Goal: Task Accomplishment & Management: Manage account settings

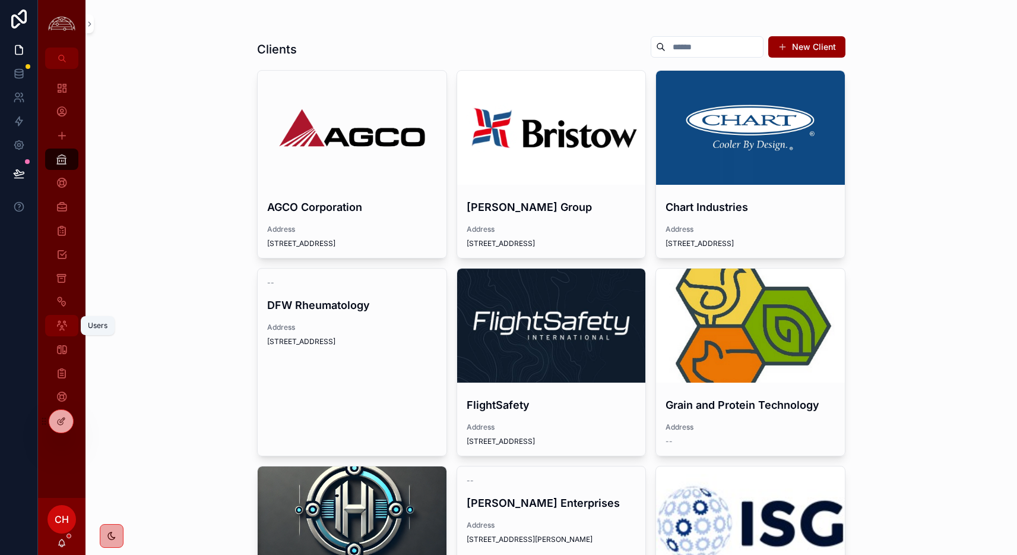
click at [62, 320] on icon "scrollable content" at bounding box center [62, 325] width 12 height 12
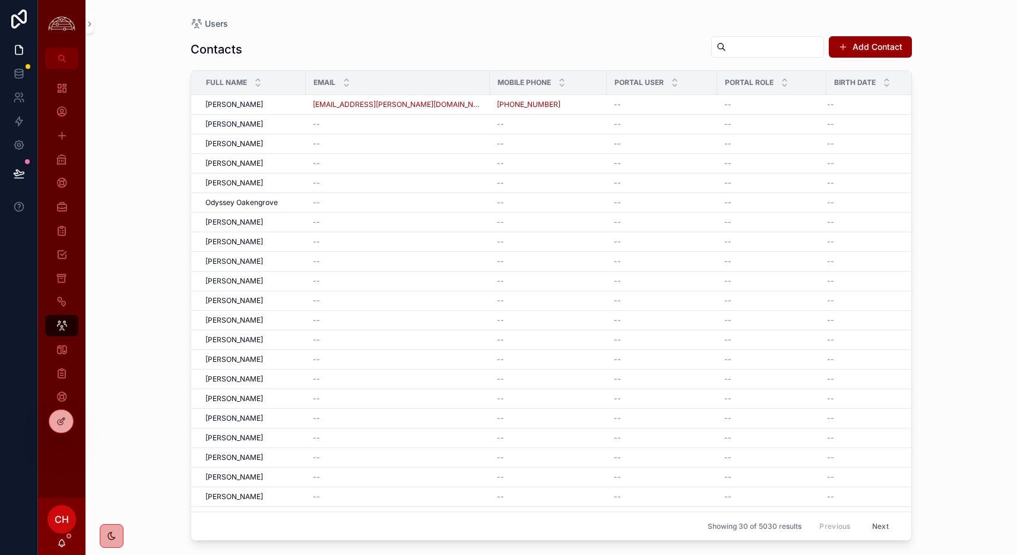
click at [745, 49] on input "scrollable content" at bounding box center [774, 47] width 97 height 17
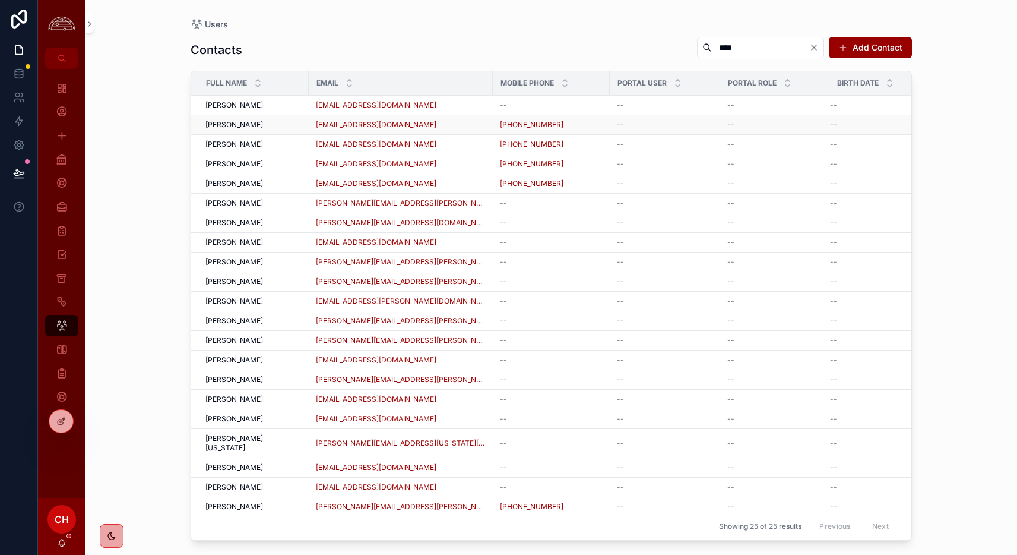
type input "****"
click at [433, 115] on td "[EMAIL_ADDRESS][DOMAIN_NAME]" at bounding box center [401, 125] width 184 height 20
click at [429, 107] on div "[EMAIL_ADDRESS][DOMAIN_NAME]" at bounding box center [401, 105] width 170 height 10
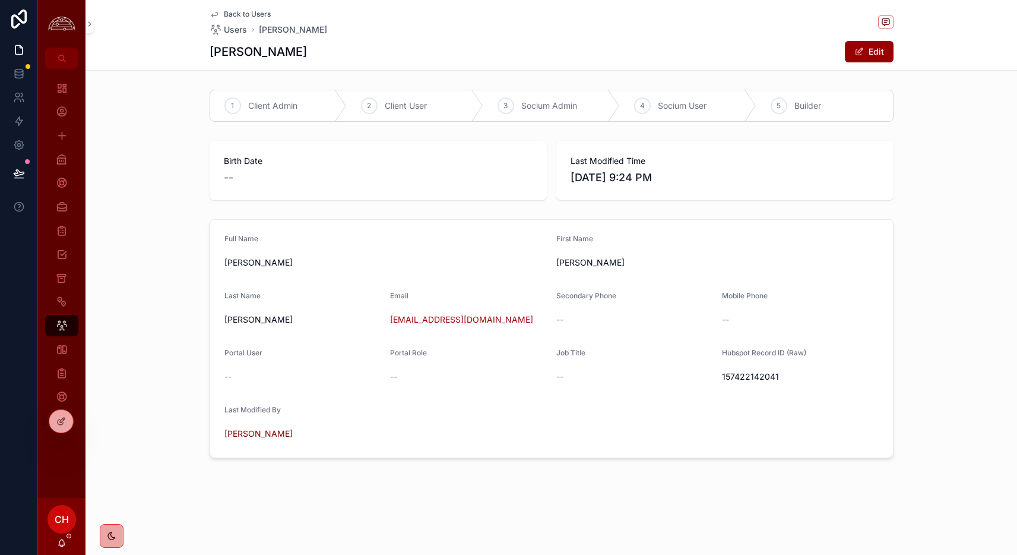
click at [232, 371] on div "--" at bounding box center [302, 377] width 157 height 12
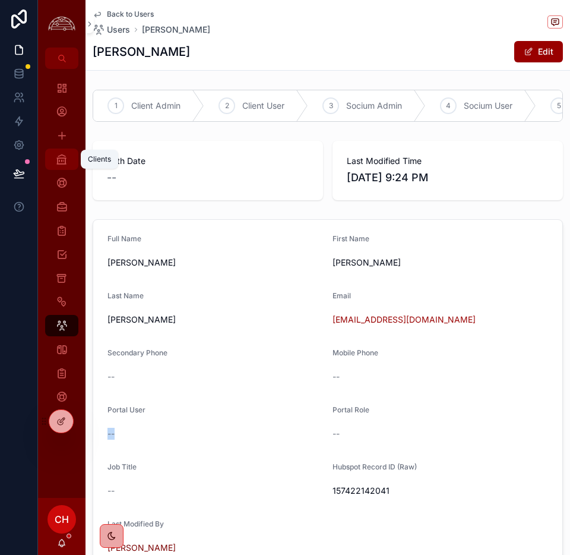
click at [69, 162] on div "Clients" at bounding box center [61, 159] width 19 height 19
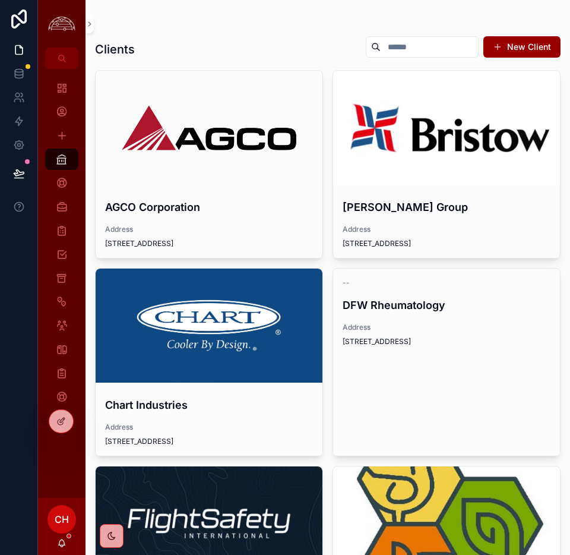
click at [62, 18] on img "scrollable content" at bounding box center [61, 24] width 33 height 18
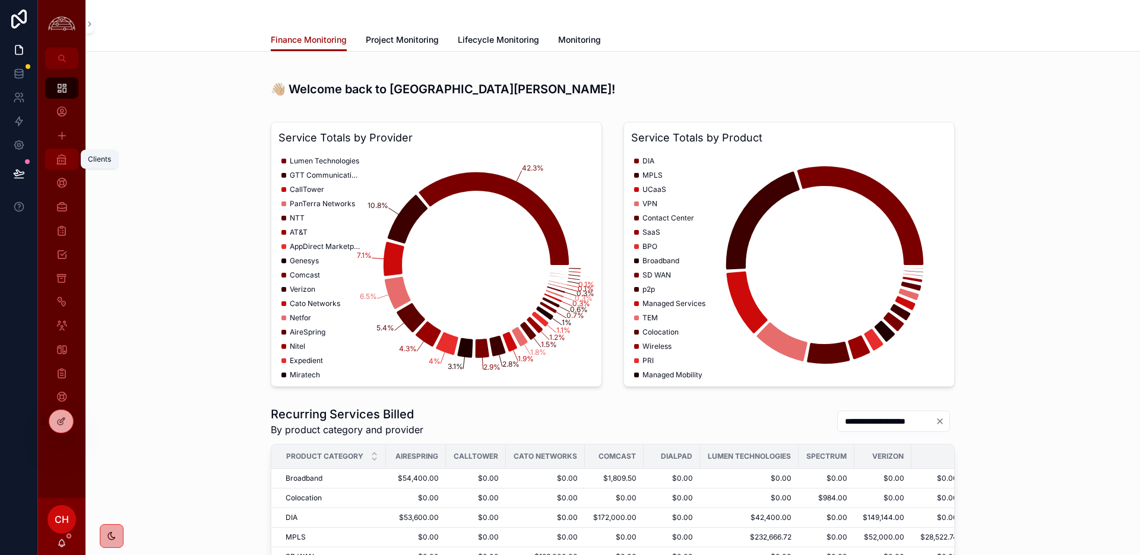
click at [72, 163] on link "Clients" at bounding box center [61, 158] width 33 height 21
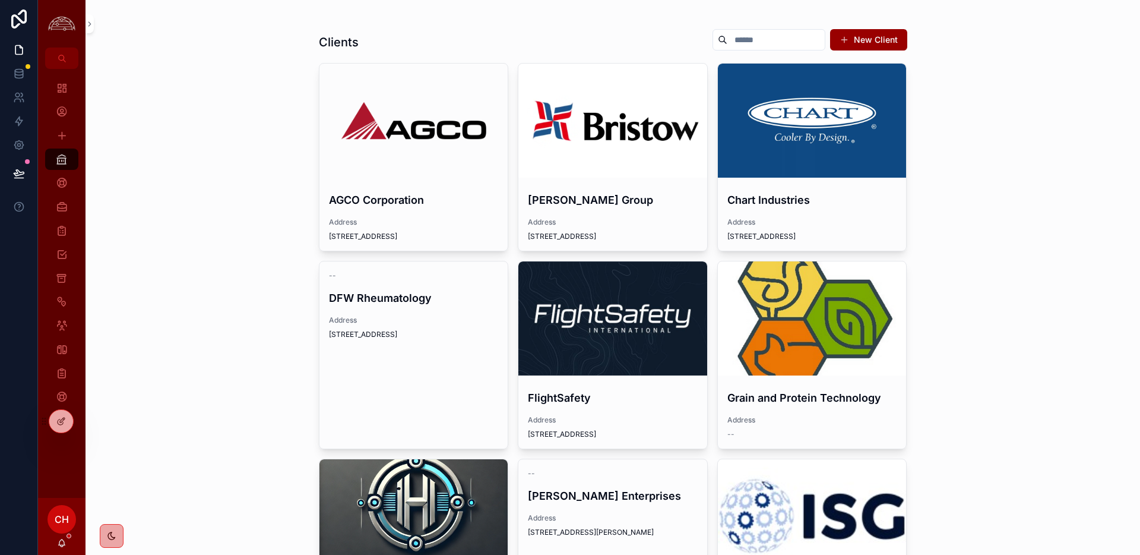
scroll to position [8, 0]
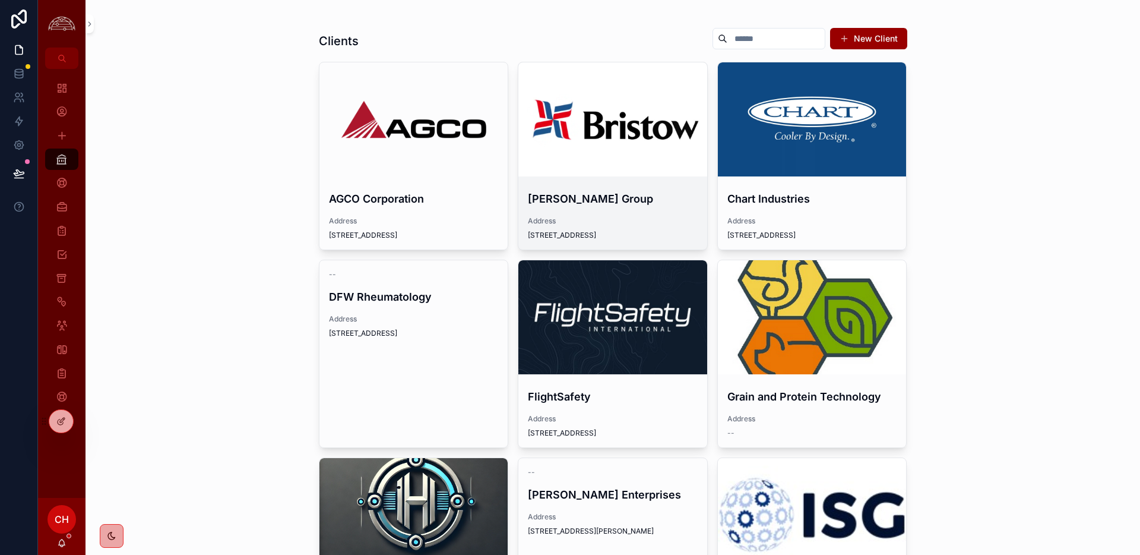
click at [618, 113] on div "scrollable content" at bounding box center [612, 119] width 189 height 14
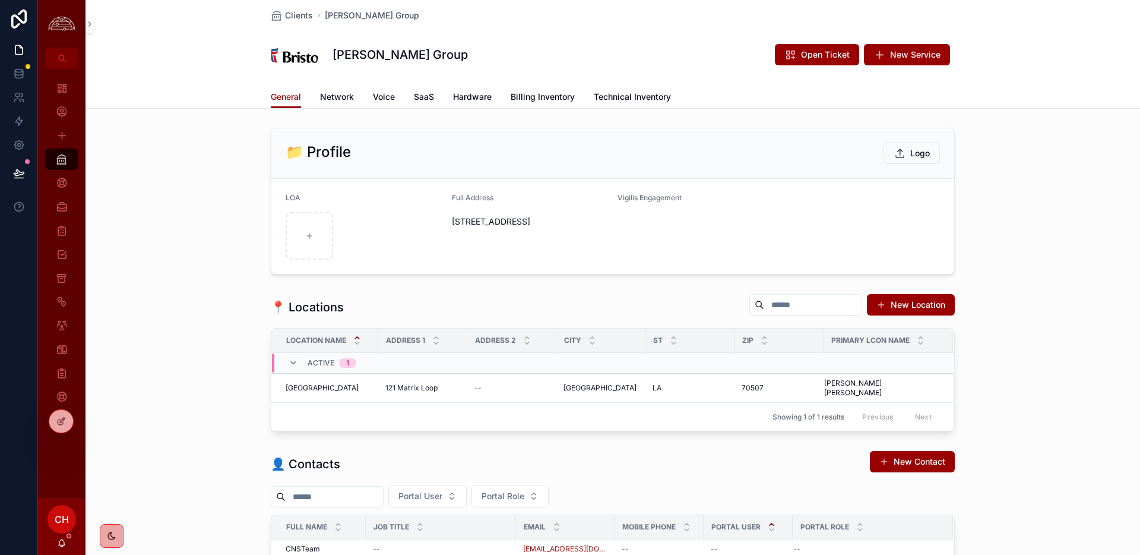
click at [495, 227] on span "[STREET_ADDRESS]" at bounding box center [530, 222] width 157 height 12
click at [332, 99] on span "Network" at bounding box center [337, 97] width 34 height 12
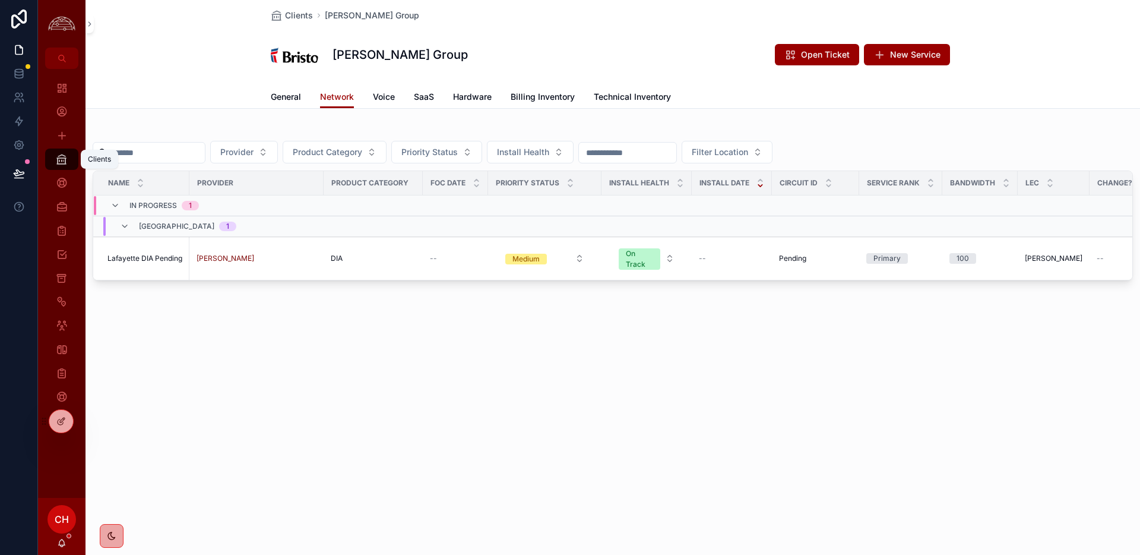
click at [64, 164] on icon "scrollable content" at bounding box center [62, 159] width 12 height 12
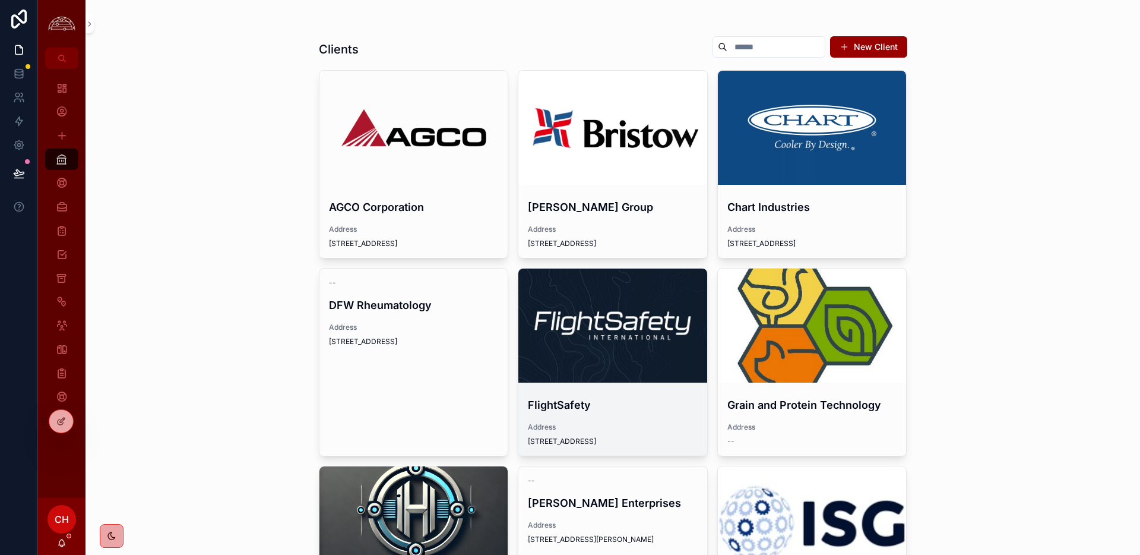
click at [660, 351] on div "scrollable content" at bounding box center [612, 325] width 189 height 114
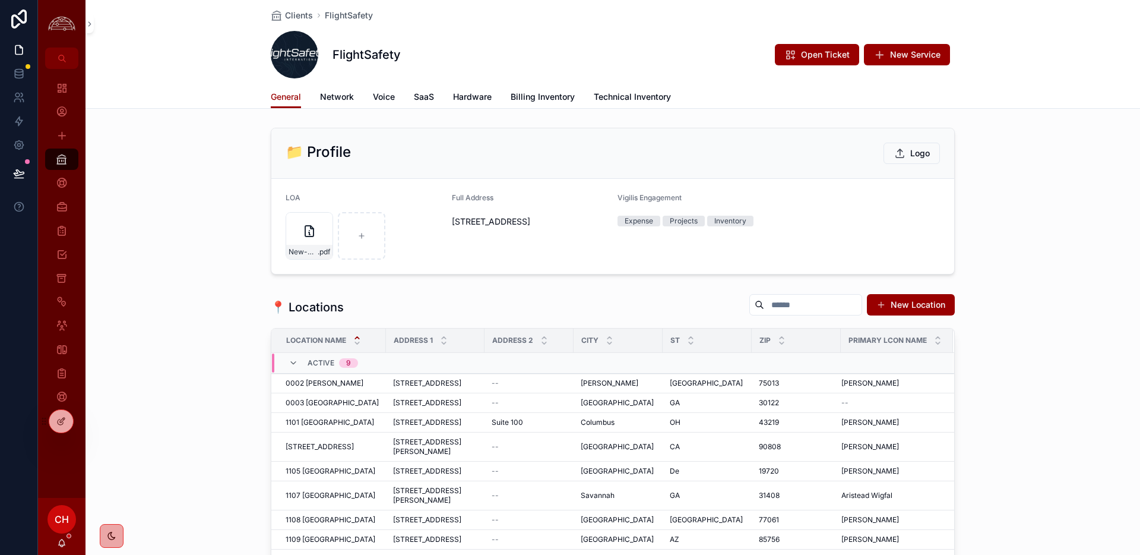
click at [356, 103] on div "General Network Voice SaaS Hardware Billing Inventory Technical Inventory" at bounding box center [613, 97] width 684 height 23
click at [352, 101] on span "Network" at bounding box center [337, 97] width 34 height 12
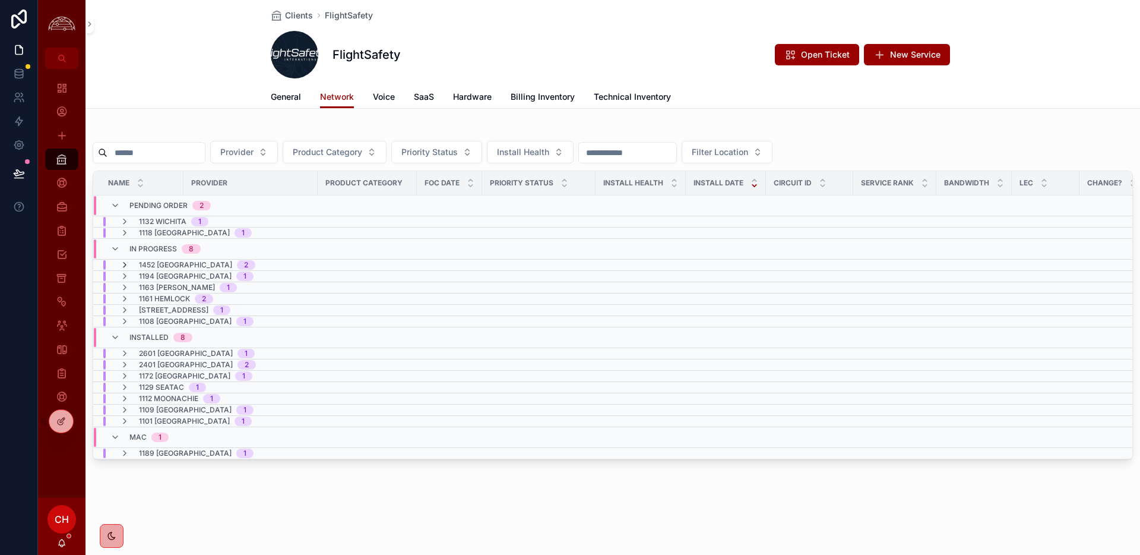
click at [125, 265] on icon "scrollable content" at bounding box center [125, 265] width 10 height 10
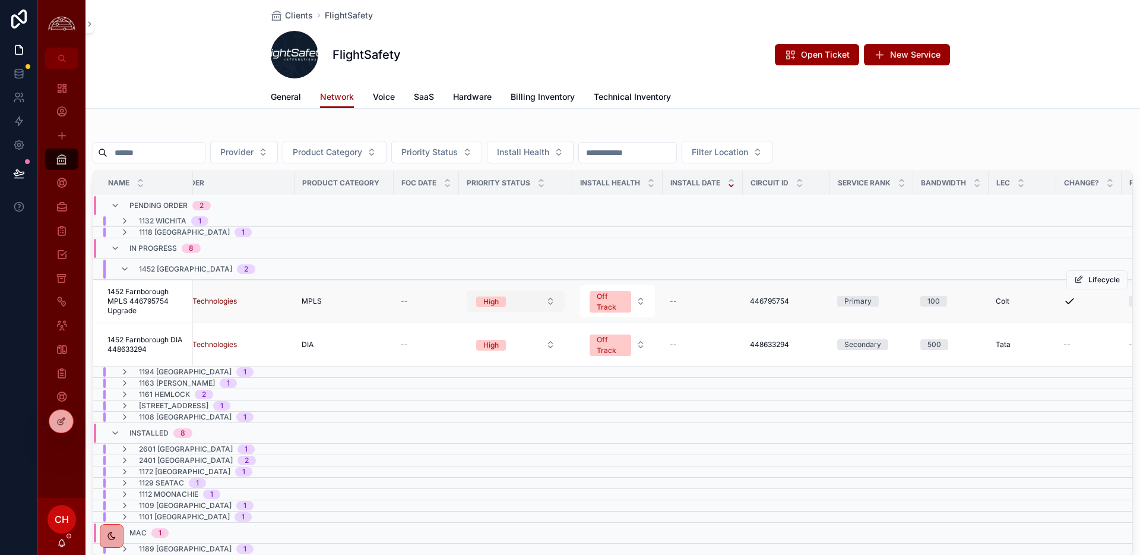
scroll to position [0, 33]
click at [643, 302] on button "Off Track" at bounding box center [617, 302] width 75 height 32
click at [643, 302] on button "Off Track" at bounding box center [614, 302] width 75 height 32
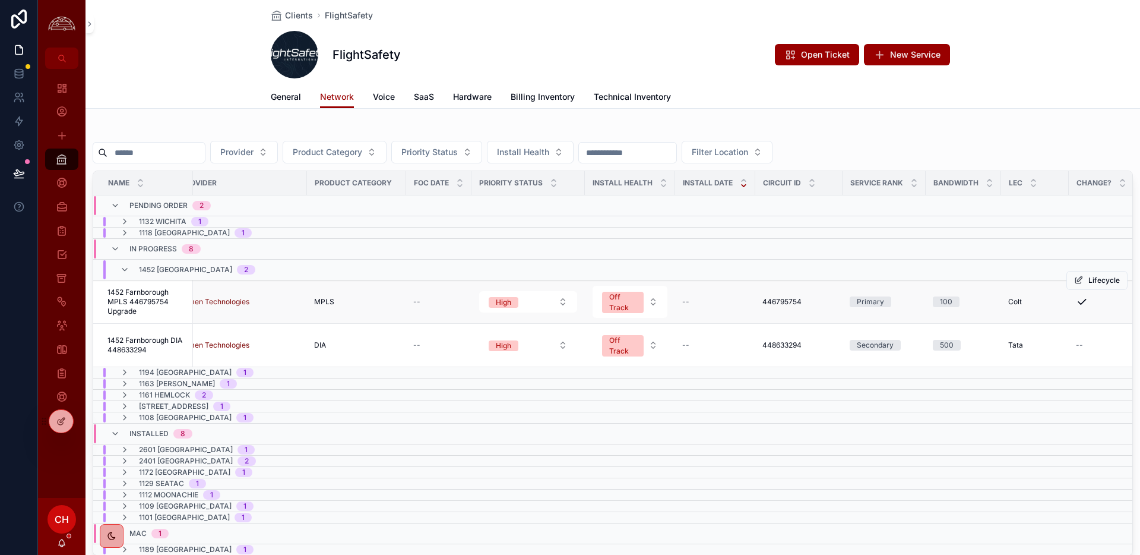
scroll to position [0, 0]
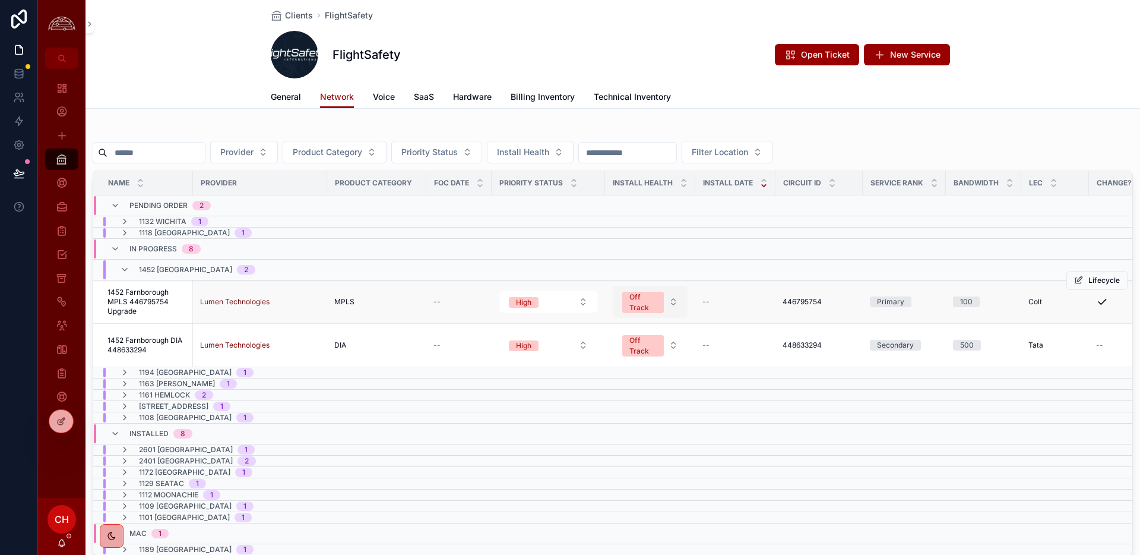
click at [675, 305] on button "Off Track" at bounding box center [650, 302] width 75 height 32
click at [158, 308] on span "1452 Farnborough MPLS 446795754 Upgrade" at bounding box center [146, 301] width 78 height 29
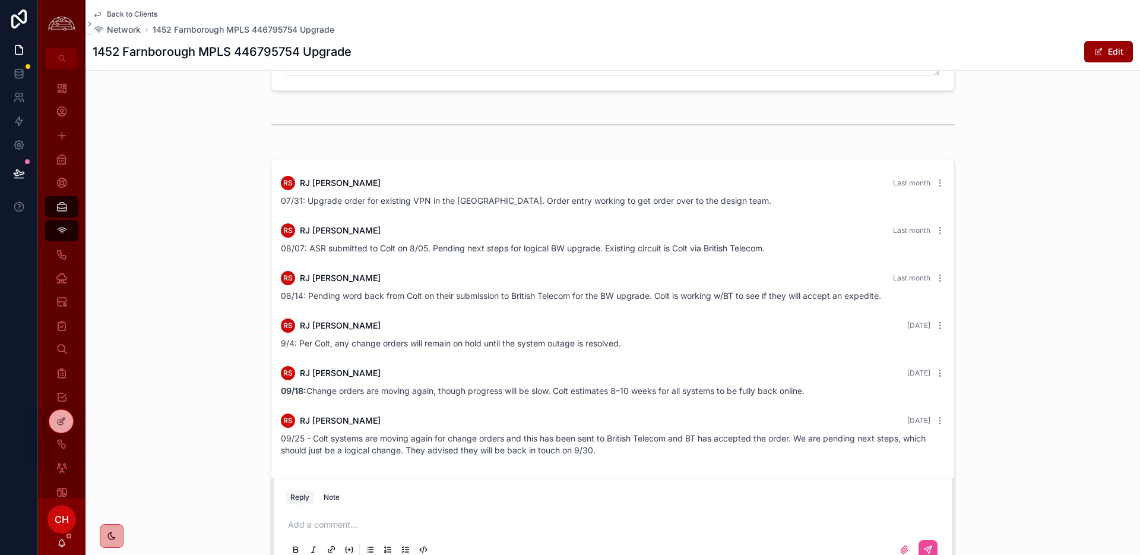
scroll to position [1359, 0]
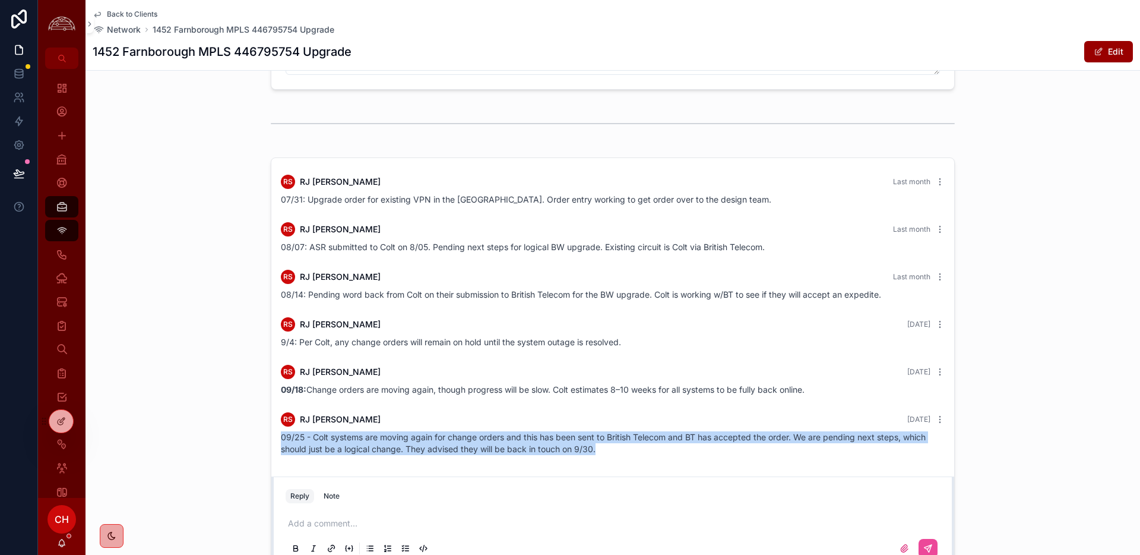
drag, startPoint x: 640, startPoint y: 447, endPoint x: 259, endPoint y: 432, distance: 380.3
click at [259, 432] on div "RS [PERSON_NAME] Last month 07/31: Upgrade order for existing VPN in the [GEOGR…" at bounding box center [613, 363] width 1055 height 420
click at [385, 438] on span "09/25 - Colt systems are moving again for change orders and this has been sent …" at bounding box center [603, 443] width 645 height 22
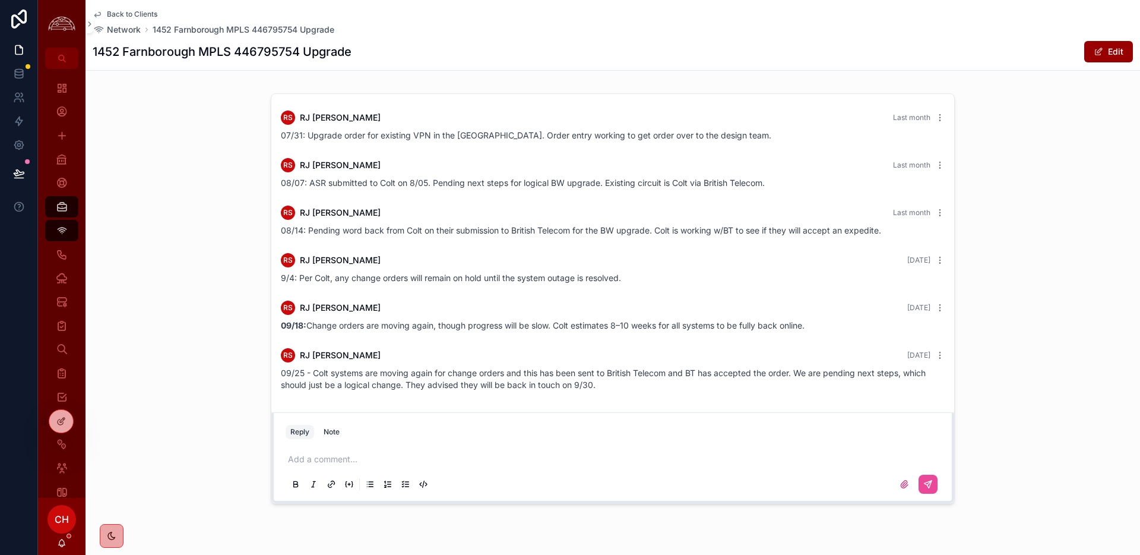
scroll to position [1426, 0]
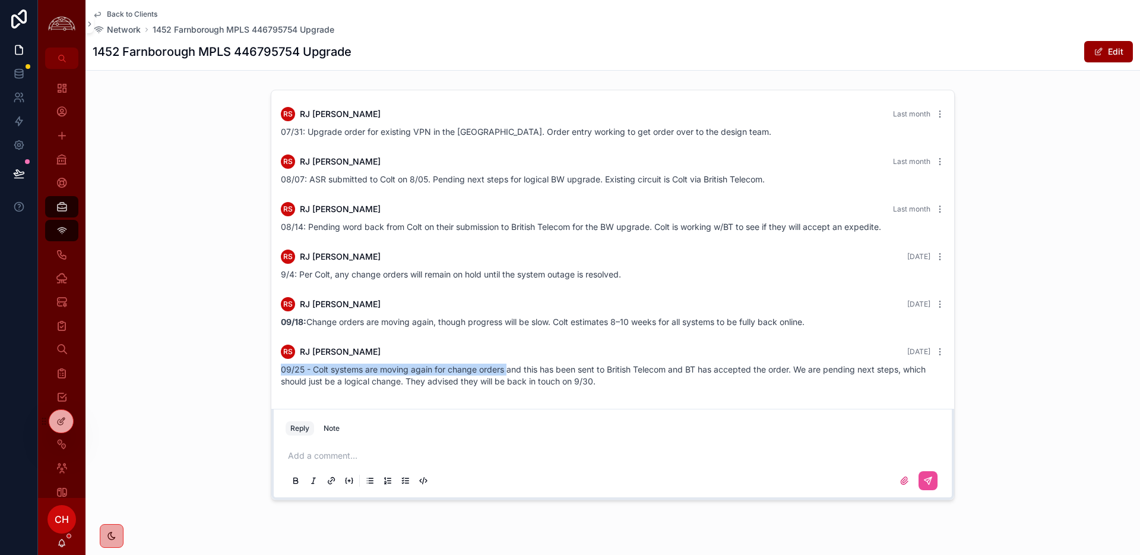
drag, startPoint x: 275, startPoint y: 369, endPoint x: 508, endPoint y: 368, distance: 232.8
click at [508, 368] on div "RS [PERSON_NAME] [DATE] 09/25 - Colt systems are moving again for change orders…" at bounding box center [613, 365] width 678 height 57
click at [615, 381] on div "09/25 - Colt systems are moving again for change orders and this has been sent …" at bounding box center [613, 375] width 664 height 24
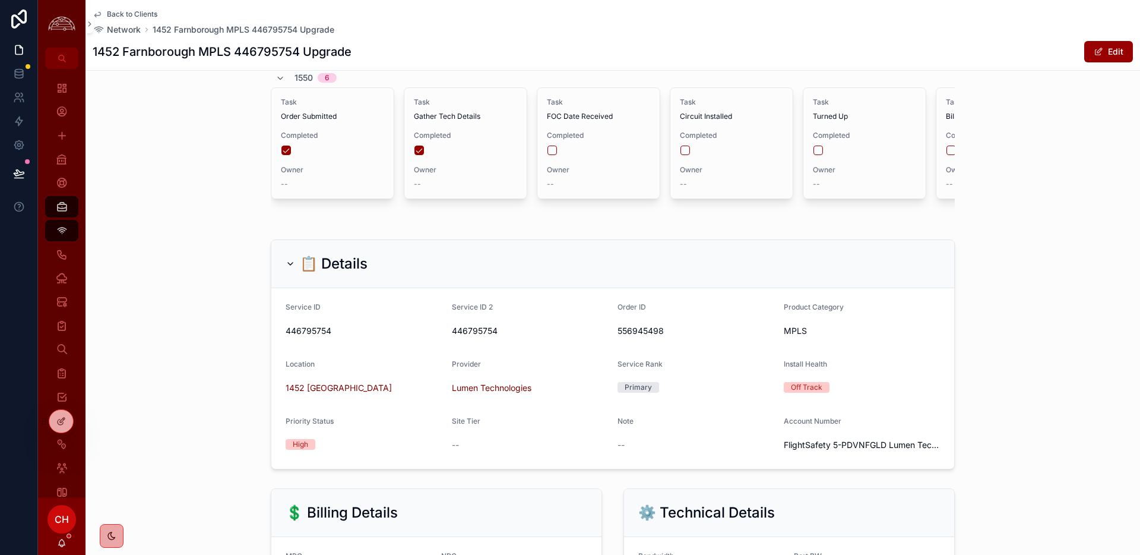
scroll to position [100, 0]
click at [137, 14] on span "Back to Clients" at bounding box center [132, 15] width 50 height 10
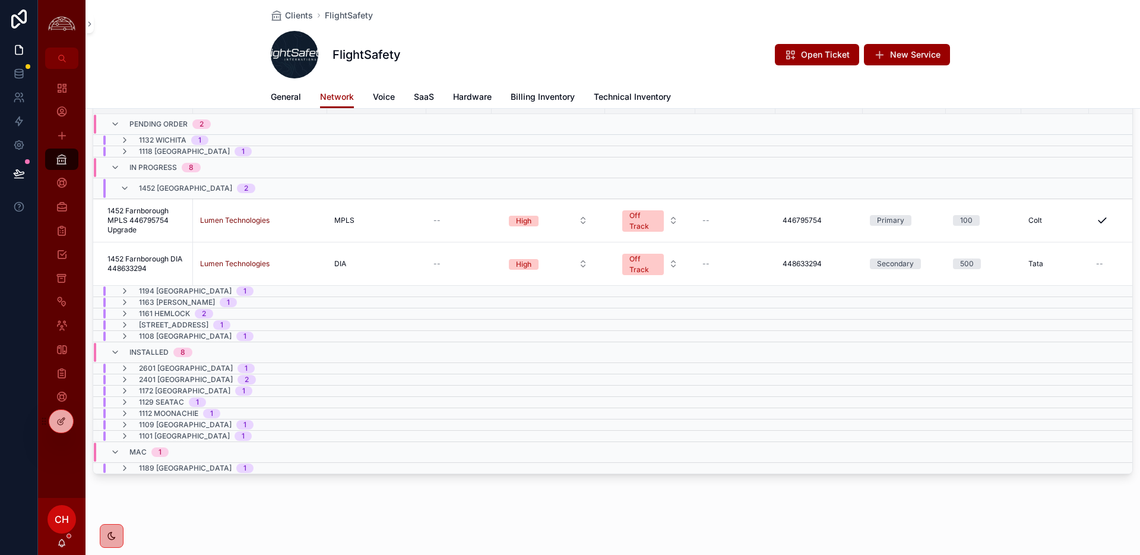
scroll to position [81, 0]
click at [150, 220] on span "1452 Farnborough MPLS 446795754 Upgrade" at bounding box center [146, 220] width 78 height 29
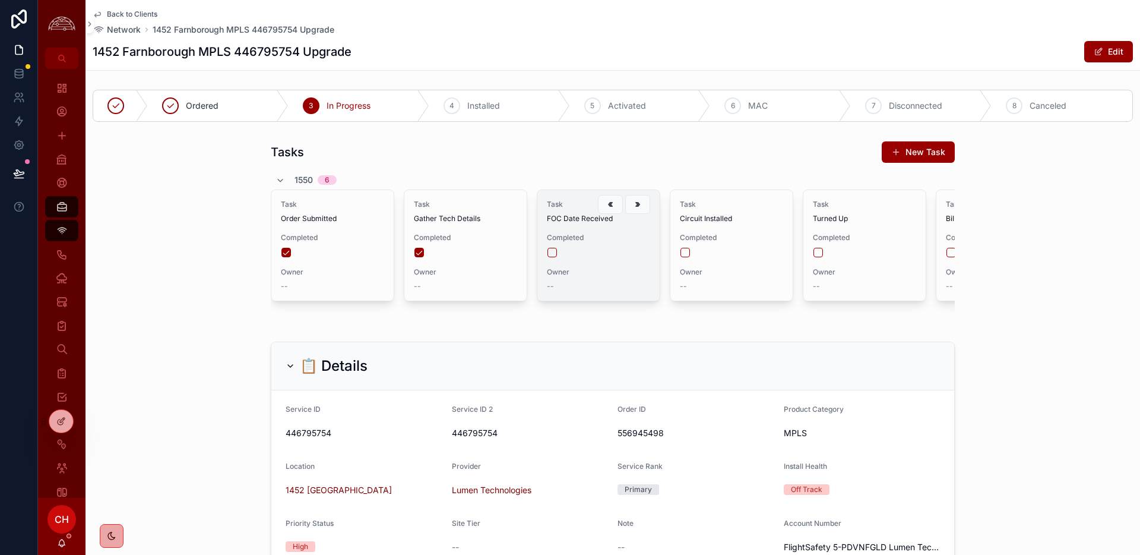
click at [628, 268] on span "Owner" at bounding box center [598, 272] width 103 height 10
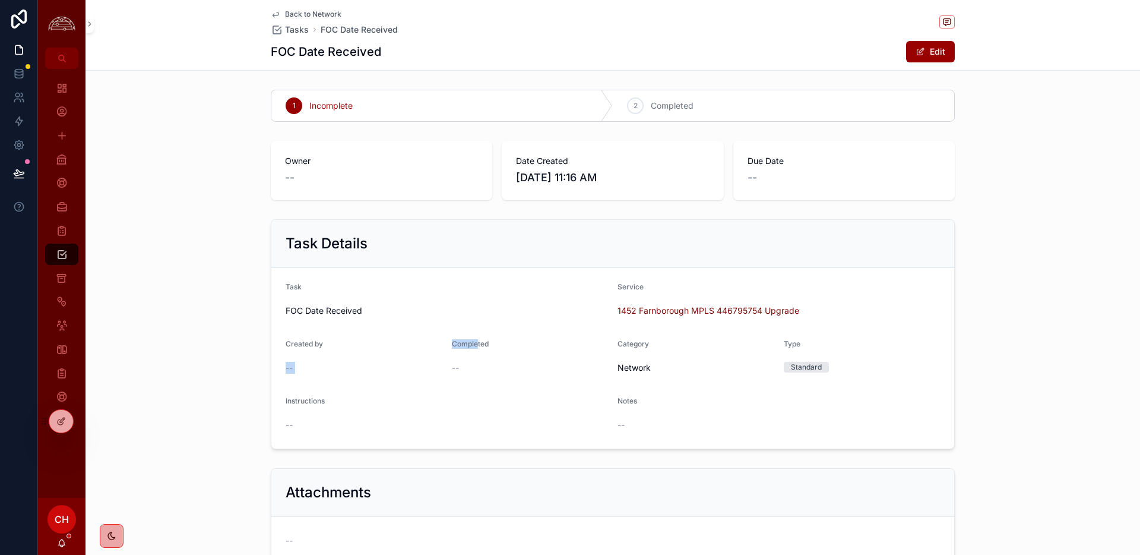
drag, startPoint x: 478, startPoint y: 344, endPoint x: 425, endPoint y: 343, distance: 52.9
click at [425, 343] on form "Task FOC Date Received Service 1452 Farnborough MPLS 446795754 Upgrade Created …" at bounding box center [612, 358] width 683 height 181
drag, startPoint x: 506, startPoint y: 349, endPoint x: 496, endPoint y: 349, distance: 10.1
click at [499, 349] on div "Completed" at bounding box center [530, 346] width 157 height 14
drag, startPoint x: 488, startPoint y: 348, endPoint x: 451, endPoint y: 345, distance: 37.5
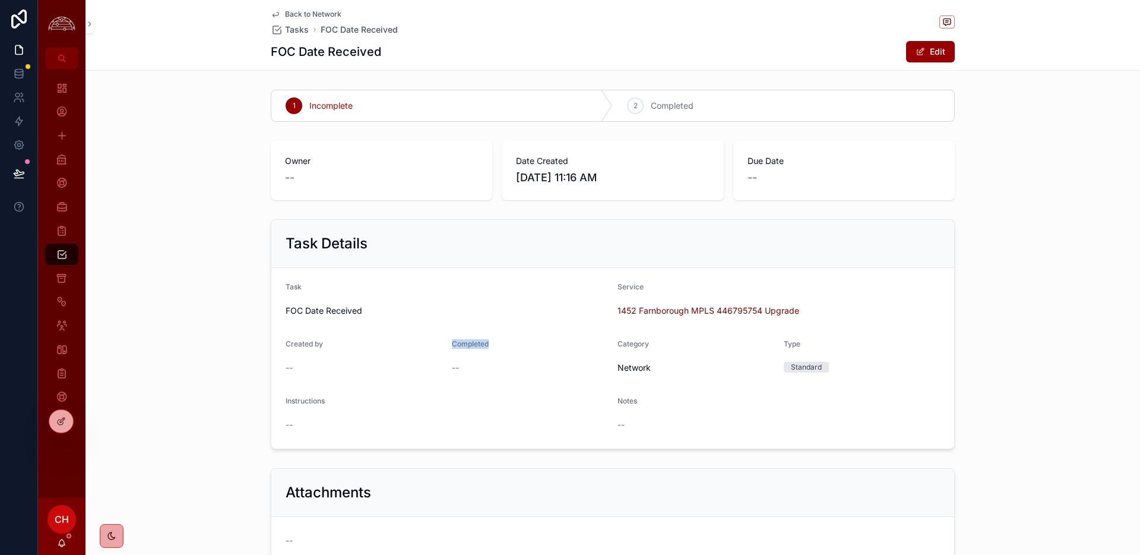
click at [452, 344] on div "Completed" at bounding box center [530, 346] width 157 height 14
click at [454, 372] on span "--" at bounding box center [455, 368] width 7 height 12
click at [300, 16] on span "Back to Network" at bounding box center [313, 15] width 56 height 10
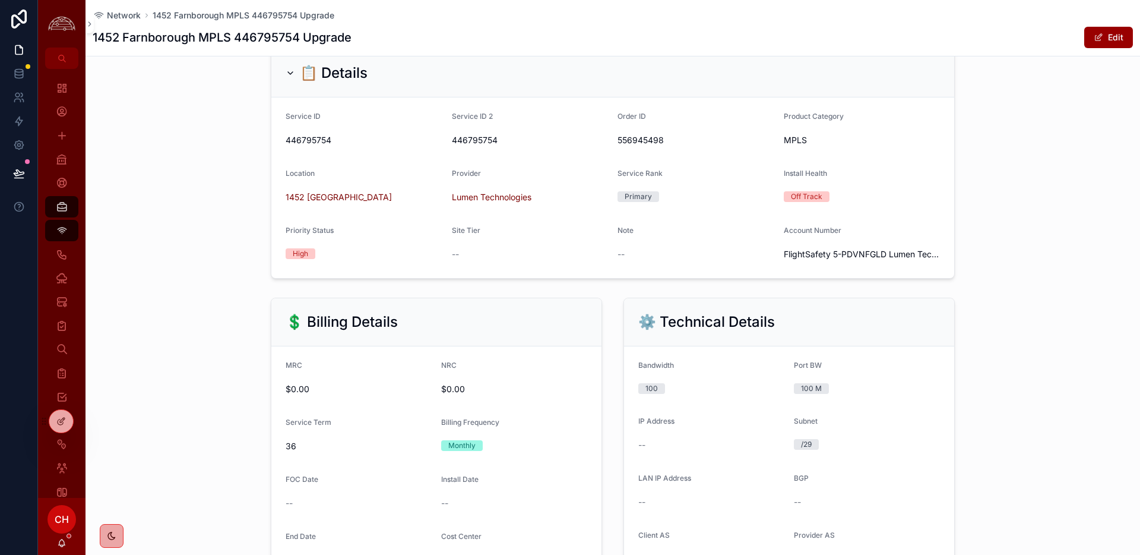
scroll to position [283, 0]
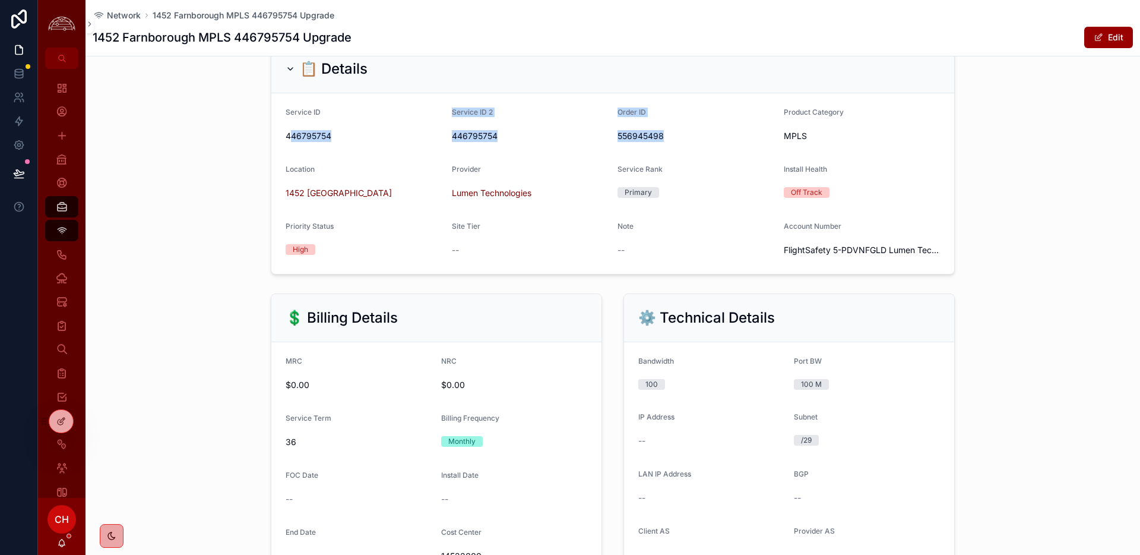
drag, startPoint x: 289, startPoint y: 135, endPoint x: 678, endPoint y: 135, distance: 389.5
click at [678, 135] on form "Service ID 446795754 Service ID 2 446795754 Order ID 556945498 Product Category…" at bounding box center [612, 183] width 683 height 181
click at [645, 138] on span "556945498" at bounding box center [696, 136] width 157 height 12
click at [840, 198] on div "Off Track" at bounding box center [862, 192] width 157 height 18
drag, startPoint x: 840, startPoint y: 197, endPoint x: 754, endPoint y: 197, distance: 86.1
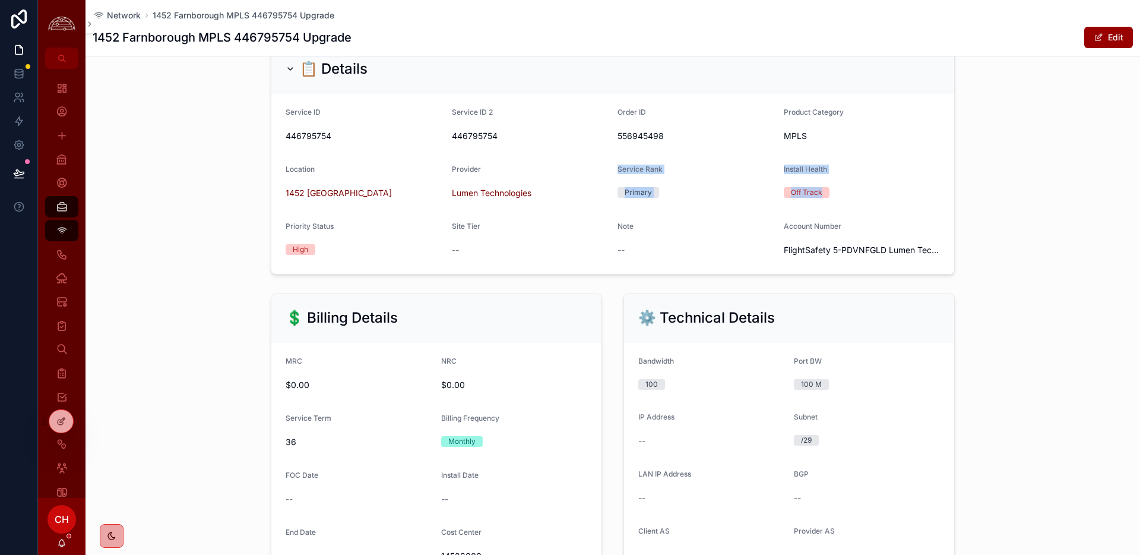
click at [776, 161] on form "Service ID 446795754 Service ID 2 446795754 Order ID 556945498 Product Category…" at bounding box center [612, 183] width 683 height 181
click at [289, 222] on span "Priority Status" at bounding box center [310, 225] width 48 height 9
click at [323, 258] on div "Priority Status High" at bounding box center [364, 240] width 157 height 38
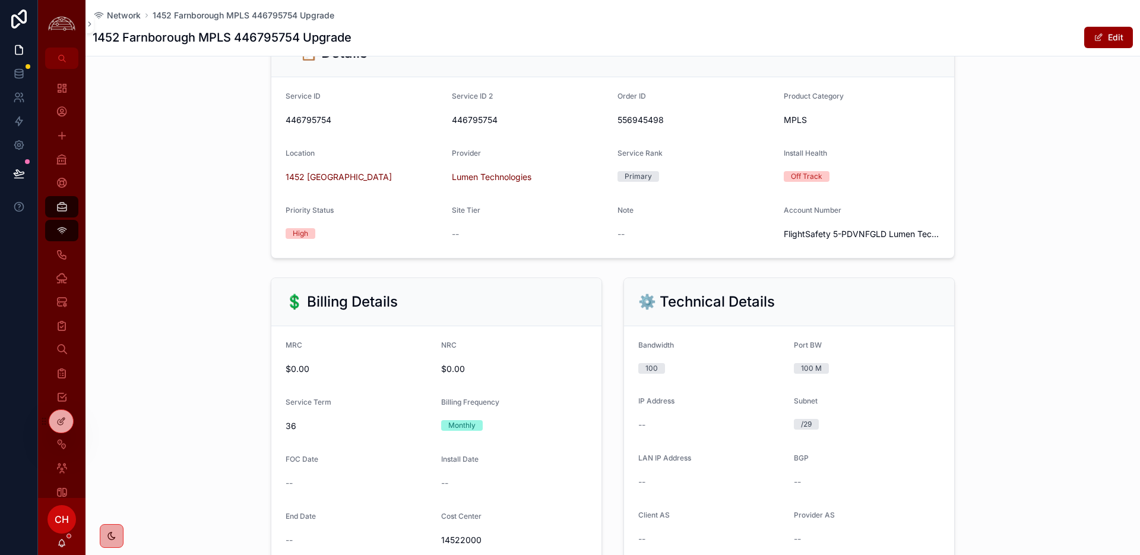
scroll to position [305, 0]
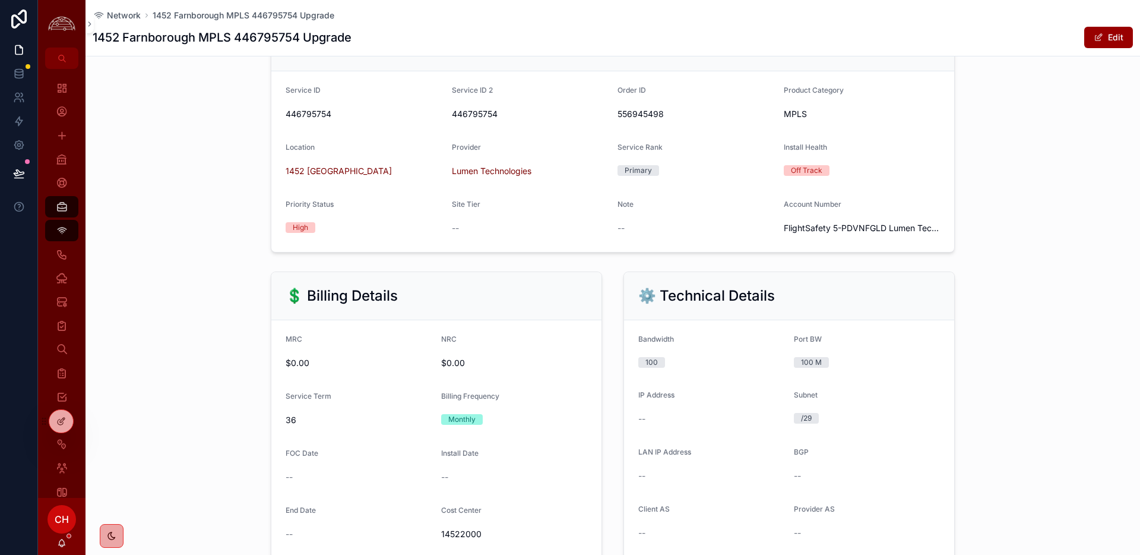
drag, startPoint x: 471, startPoint y: 221, endPoint x: 463, endPoint y: 228, distance: 10.6
click at [468, 224] on div "--" at bounding box center [530, 228] width 157 height 12
drag, startPoint x: 463, startPoint y: 228, endPoint x: 455, endPoint y: 229, distance: 7.7
click at [455, 229] on div "--" at bounding box center [530, 228] width 157 height 12
click at [455, 229] on span "--" at bounding box center [455, 228] width 7 height 12
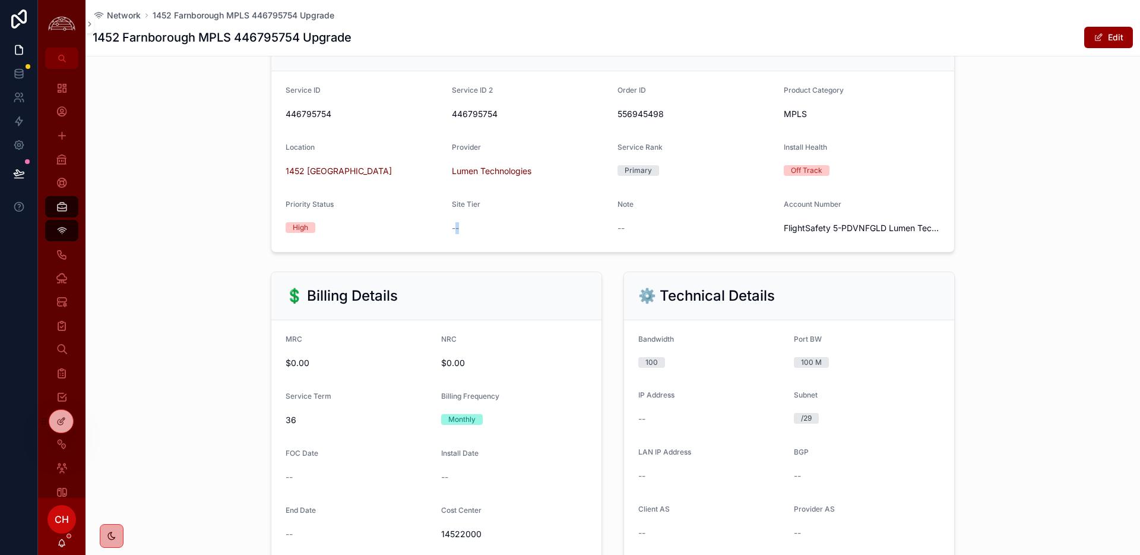
click at [454, 229] on span "--" at bounding box center [455, 228] width 7 height 12
drag, startPoint x: 455, startPoint y: 230, endPoint x: 507, endPoint y: 239, distance: 53.0
click at [464, 232] on div "--" at bounding box center [530, 228] width 157 height 12
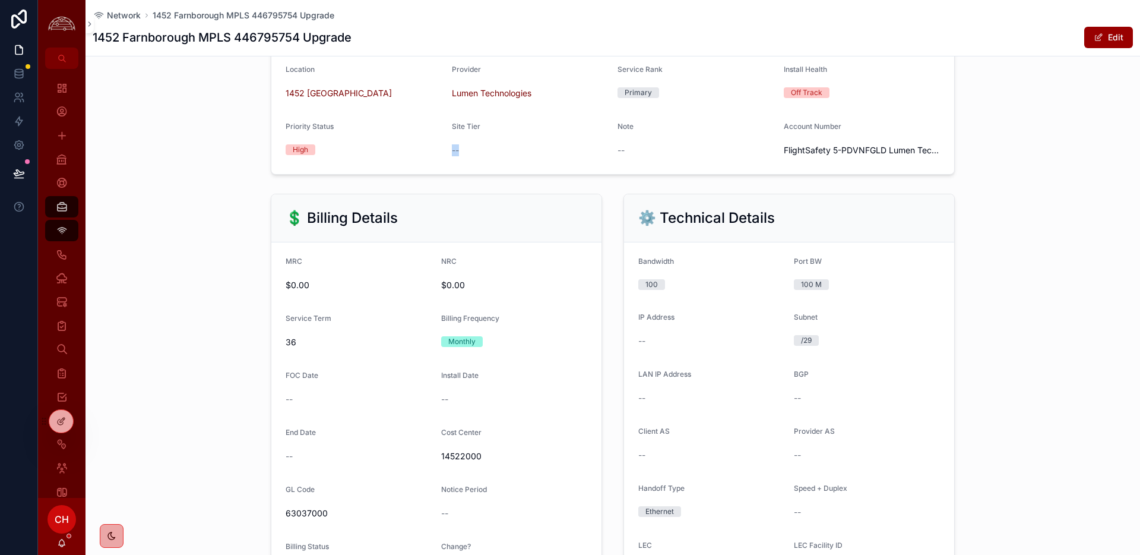
scroll to position [383, 0]
drag, startPoint x: 774, startPoint y: 147, endPoint x: 955, endPoint y: 156, distance: 181.3
click at [929, 150] on form "Service ID 446795754 Service ID 2 446795754 Order ID 556945498 Product Category…" at bounding box center [612, 83] width 683 height 181
click at [975, 160] on div "📋 Details Service ID 446795754 Service ID 2 446795754 Order ID 556945498 Produc…" at bounding box center [613, 58] width 1055 height 239
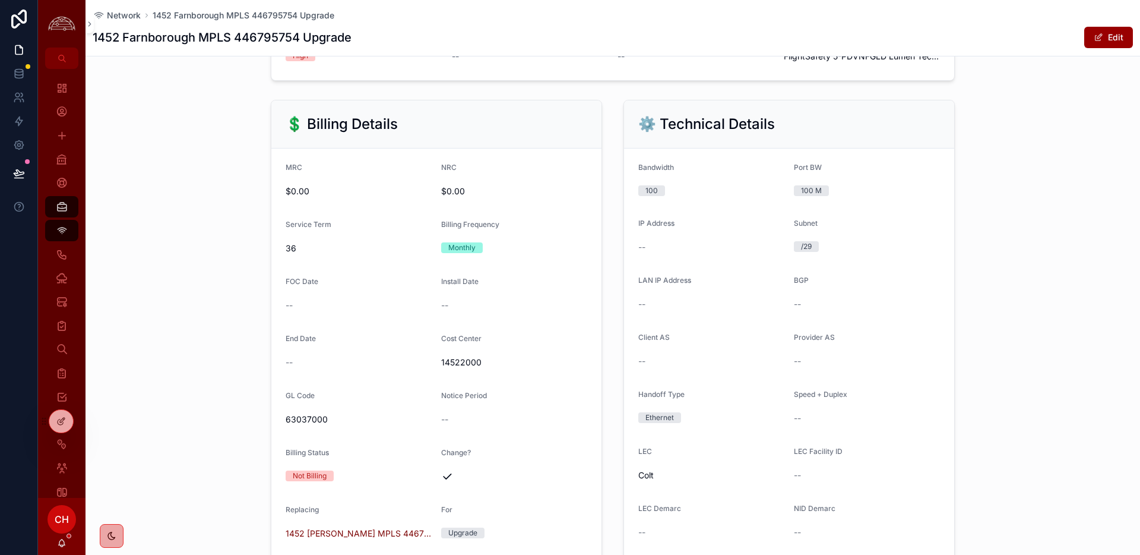
scroll to position [478, 0]
drag, startPoint x: 413, startPoint y: 136, endPoint x: 287, endPoint y: 130, distance: 126.0
click at [287, 130] on div "💲 Billing Details" at bounding box center [436, 123] width 330 height 48
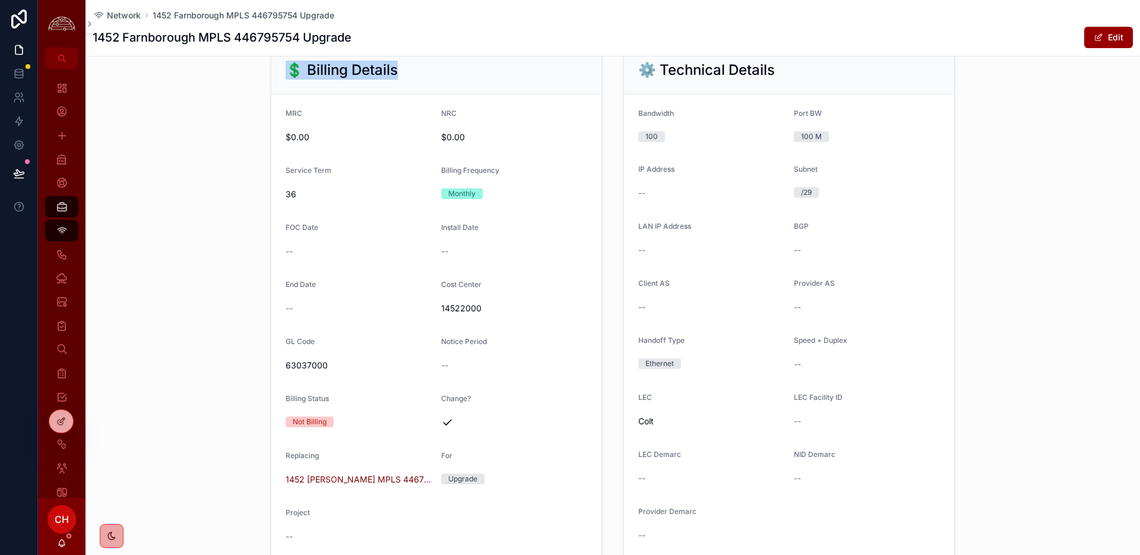
scroll to position [530, 0]
click at [287, 121] on div "MRC" at bounding box center [359, 116] width 146 height 14
click at [312, 140] on span "$0.00" at bounding box center [359, 138] width 146 height 12
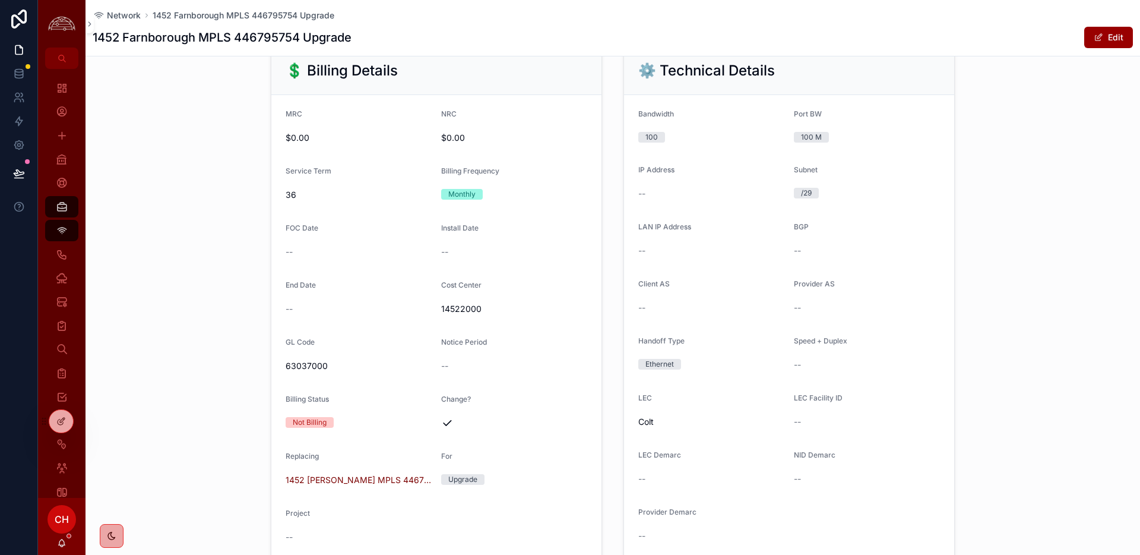
click at [305, 141] on span "$0.00" at bounding box center [359, 138] width 146 height 12
drag, startPoint x: 305, startPoint y: 141, endPoint x: 653, endPoint y: 214, distance: 356.0
click at [331, 145] on div "$0.00" at bounding box center [359, 137] width 146 height 19
click at [467, 311] on span "14522000" at bounding box center [514, 309] width 146 height 12
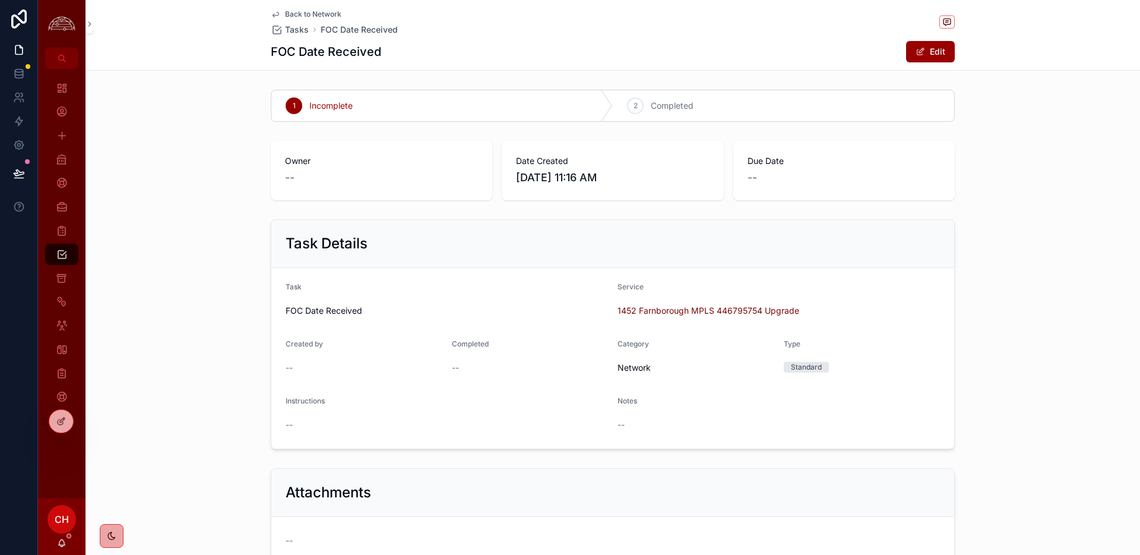
click at [307, 13] on span "Back to Network" at bounding box center [313, 15] width 56 height 10
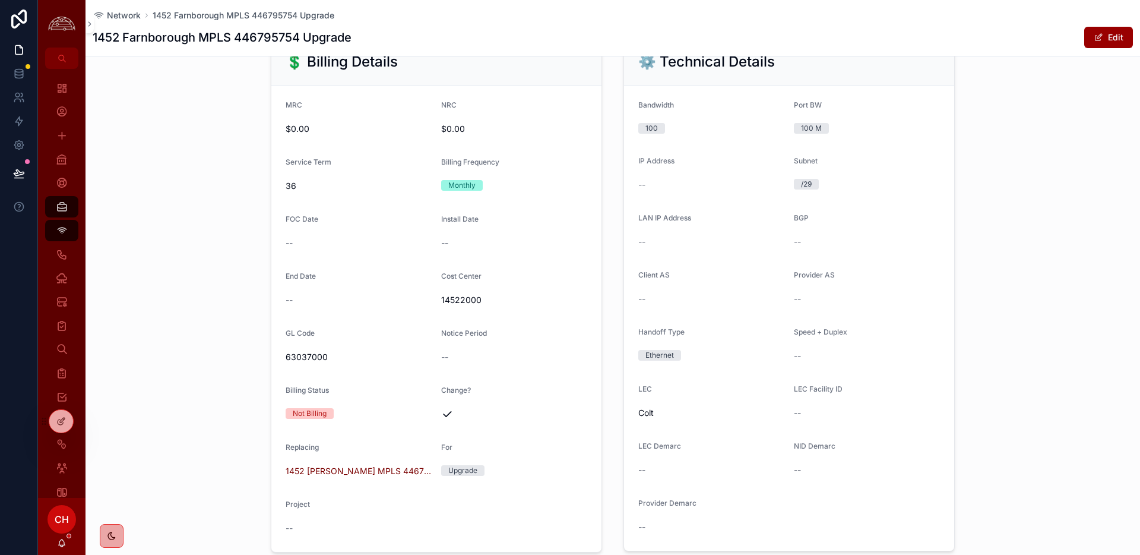
scroll to position [536, 0]
click at [810, 201] on form "Bandwidth 100 Port BW 100 M IP Address -- Subnet /29 LAN IP Address -- BGP -- C…" at bounding box center [789, 320] width 330 height 464
drag, startPoint x: 824, startPoint y: 190, endPoint x: 789, endPoint y: 186, distance: 35.8
click at [789, 186] on form "Bandwidth 100 Port BW 100 M IP Address -- Subnet /29 LAN IP Address -- BGP -- C…" at bounding box center [789, 320] width 330 height 464
click at [804, 194] on div "/29" at bounding box center [867, 187] width 146 height 18
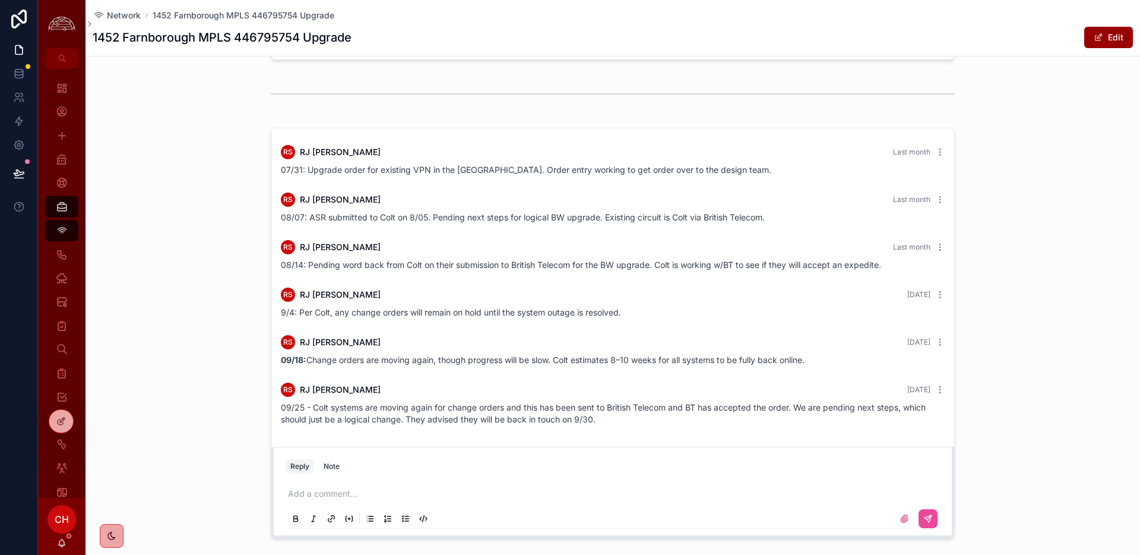
scroll to position [1375, 0]
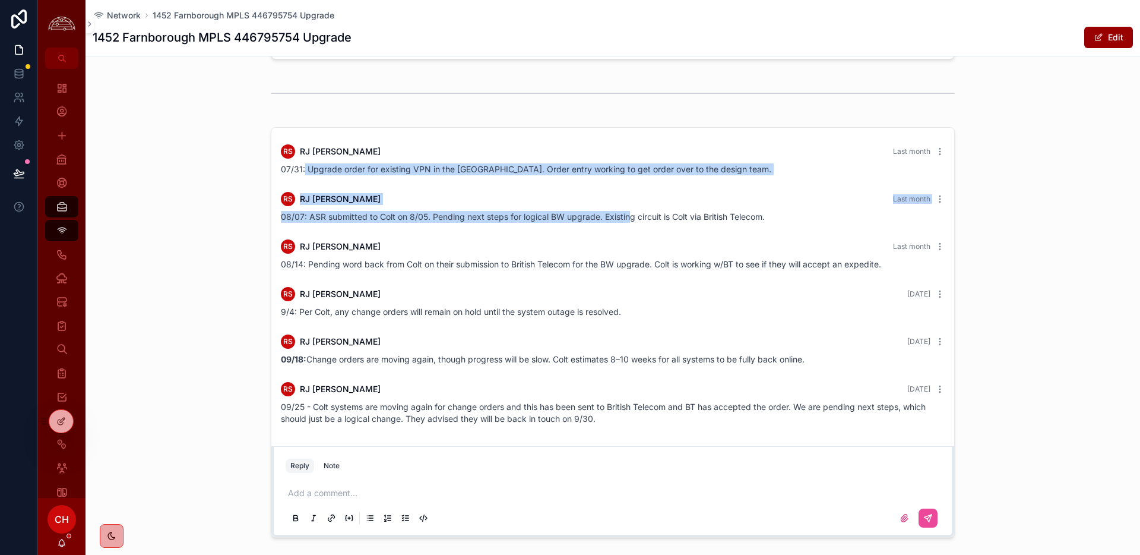
drag, startPoint x: 303, startPoint y: 170, endPoint x: 632, endPoint y: 225, distance: 333.0
click at [631, 223] on div "RS [PERSON_NAME] Last month 07/31: Upgrade order for existing VPN in the [GEOGR…" at bounding box center [612, 285] width 683 height 314
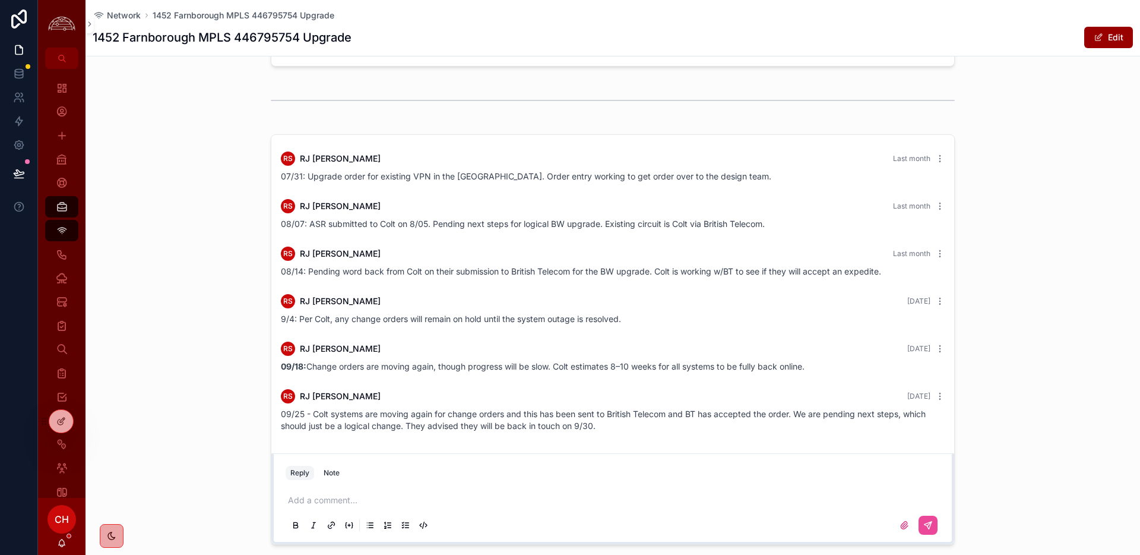
click at [461, 325] on div "RS [PERSON_NAME] [DATE] 9/4: Per Colt, any change orders will remain on hold un…" at bounding box center [613, 309] width 678 height 45
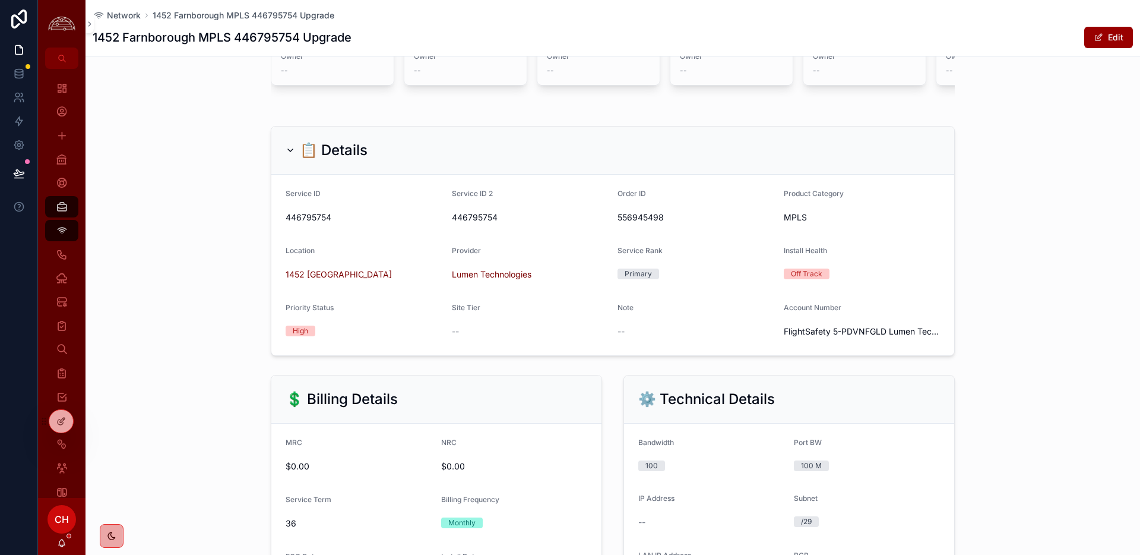
scroll to position [0, 0]
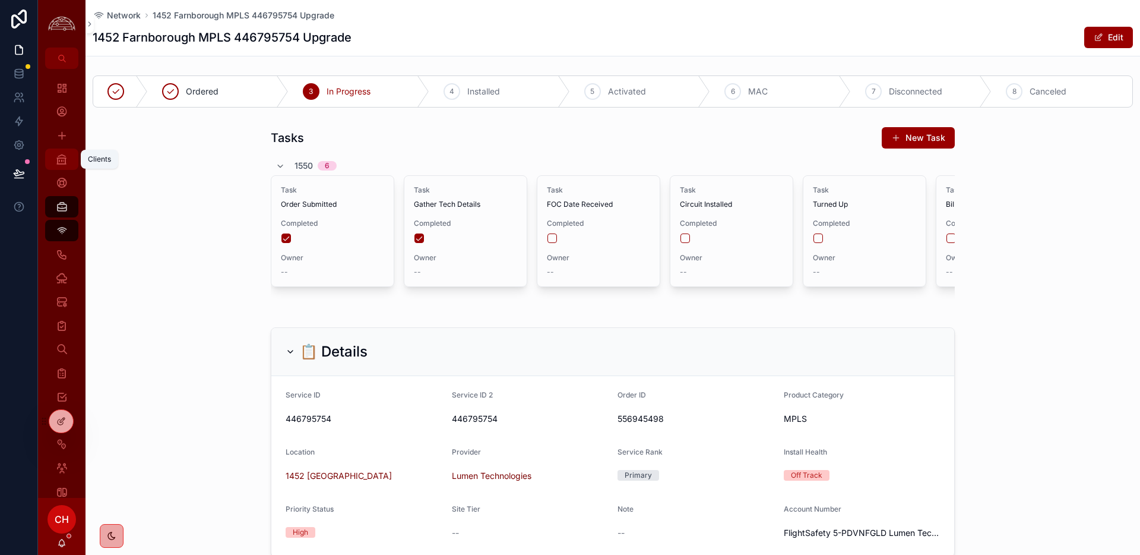
click at [67, 160] on icon "scrollable content" at bounding box center [62, 159] width 12 height 12
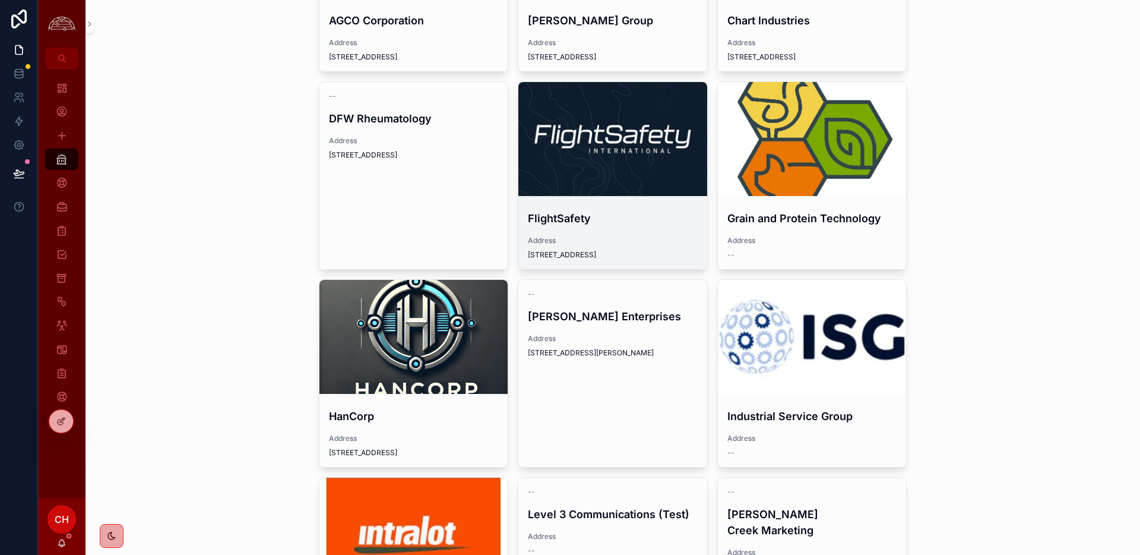
scroll to position [189, 0]
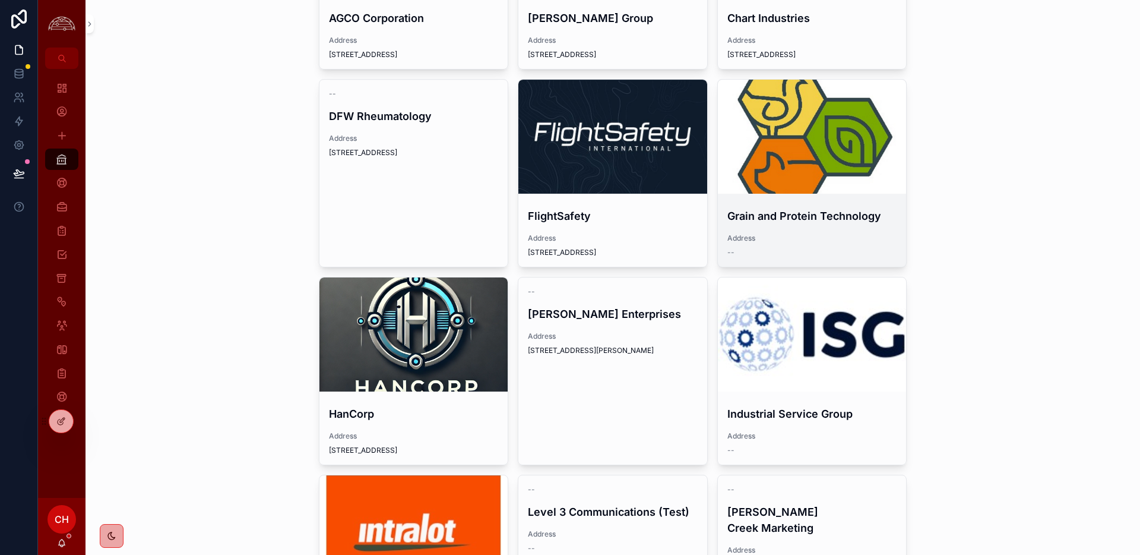
click at [849, 162] on div "scrollable content" at bounding box center [812, 137] width 189 height 114
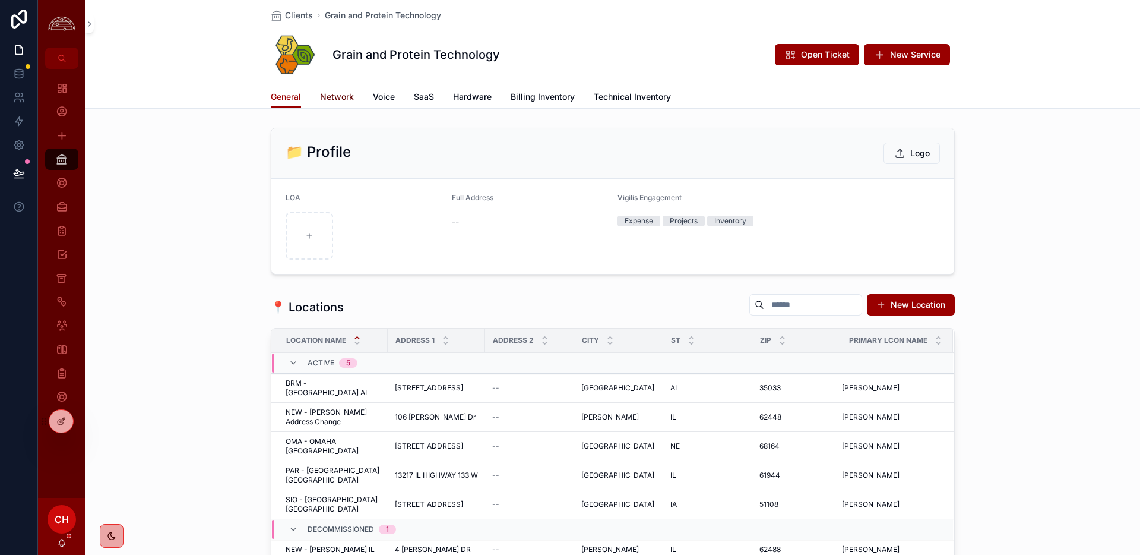
click at [342, 99] on span "Network" at bounding box center [337, 97] width 34 height 12
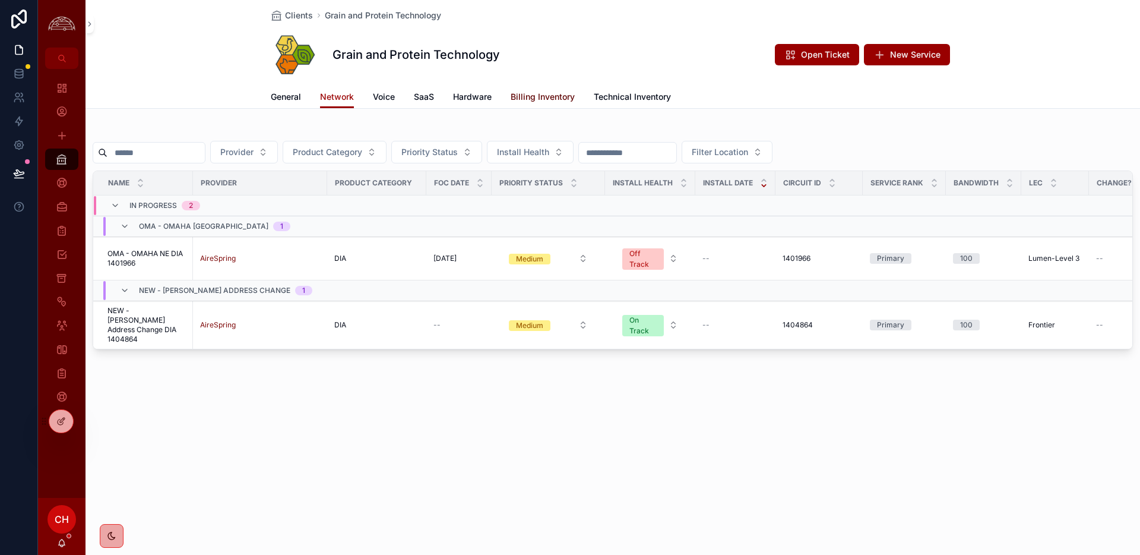
click at [564, 97] on span "Billing Inventory" at bounding box center [543, 97] width 64 height 12
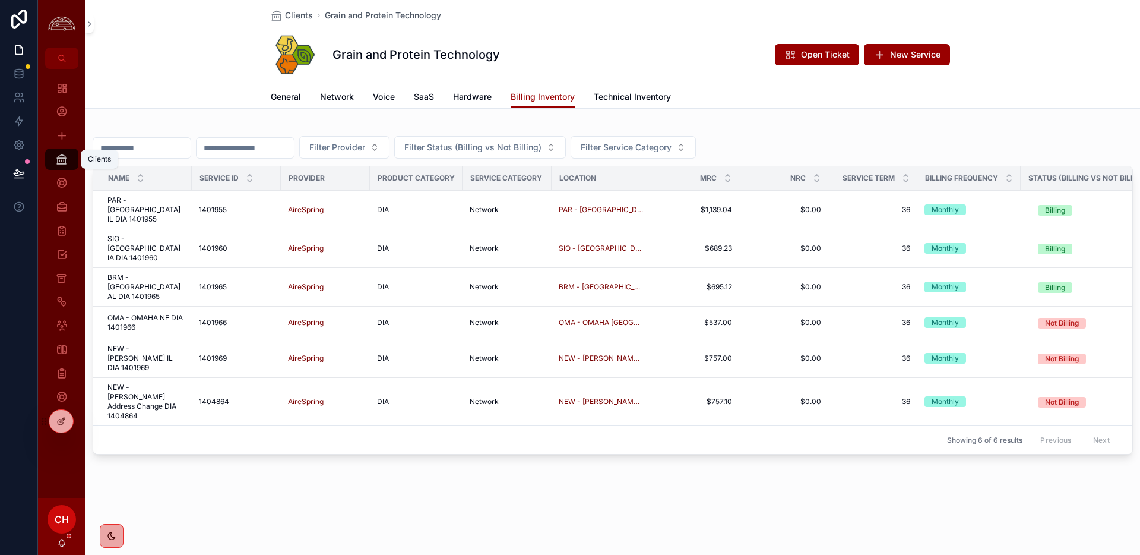
click at [59, 162] on icon "scrollable content" at bounding box center [62, 159] width 12 height 12
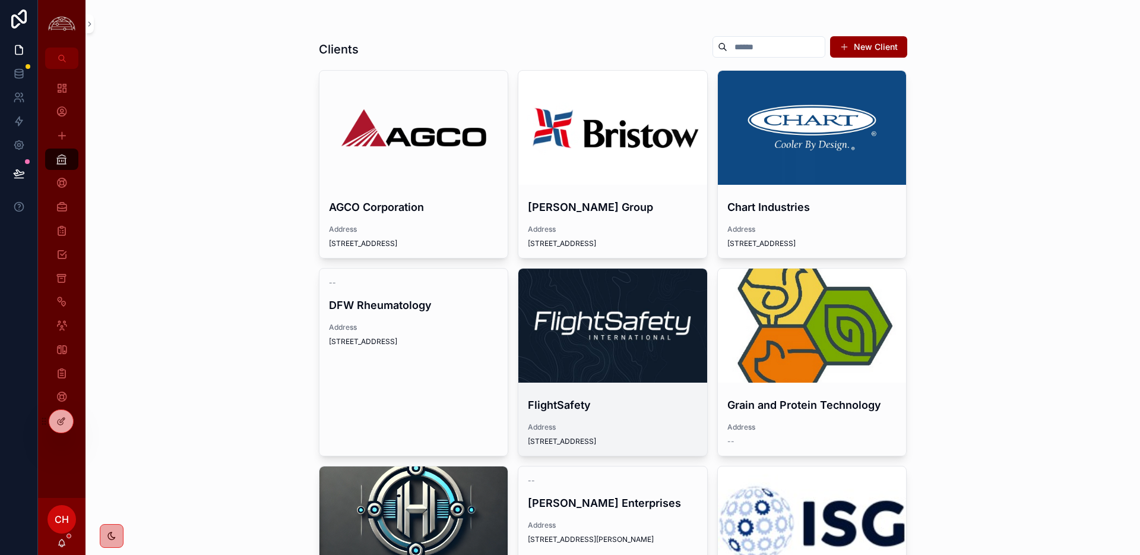
click at [643, 342] on div "scrollable content" at bounding box center [612, 325] width 189 height 114
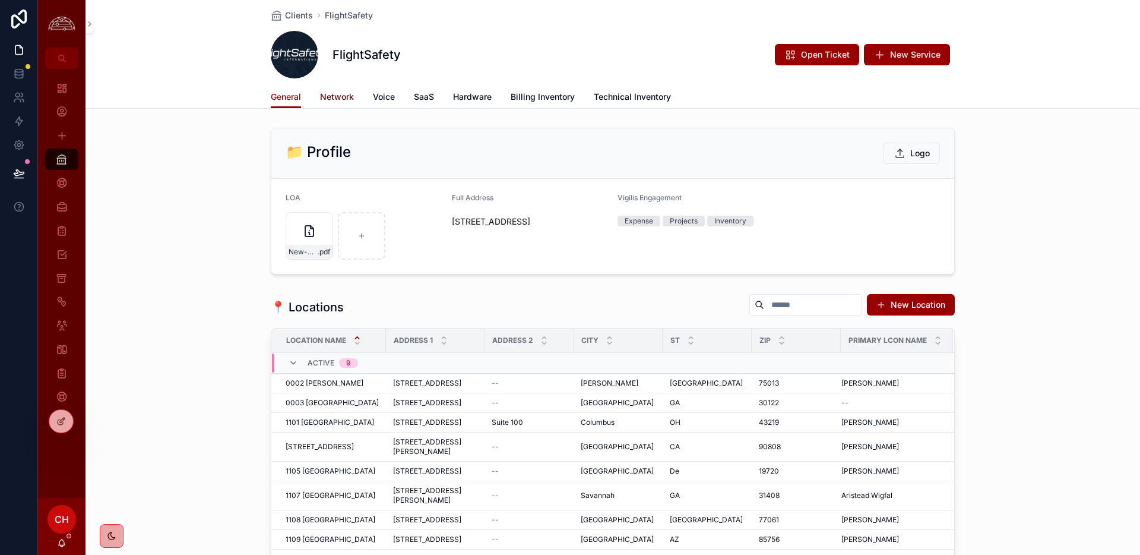
click at [336, 97] on span "Network" at bounding box center [337, 97] width 34 height 12
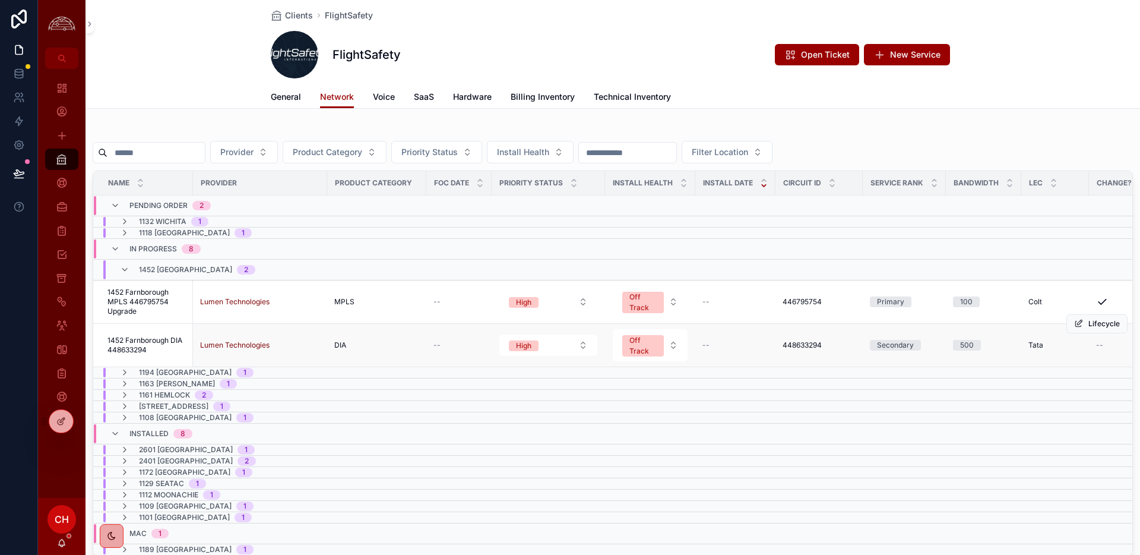
click at [122, 344] on span "1452 Farnborough DIA 448633294" at bounding box center [146, 345] width 78 height 19
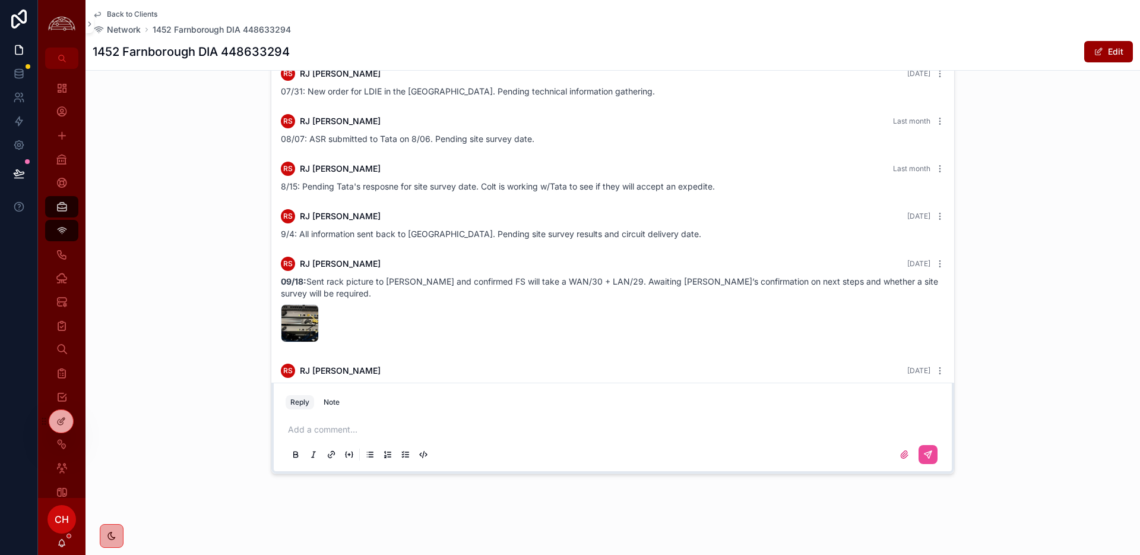
scroll to position [55, 0]
drag, startPoint x: 735, startPoint y: 173, endPoint x: 730, endPoint y: 185, distance: 12.6
click at [733, 177] on div "RS [PERSON_NAME] Last month 8/15: Pending Tata's resposne for site survey date.…" at bounding box center [613, 177] width 678 height 45
drag, startPoint x: 603, startPoint y: 197, endPoint x: 357, endPoint y: 198, distance: 245.8
click at [357, 198] on div "RS [PERSON_NAME] Last month 8/15: Pending Tata's resposne for site survey date.…" at bounding box center [613, 177] width 678 height 45
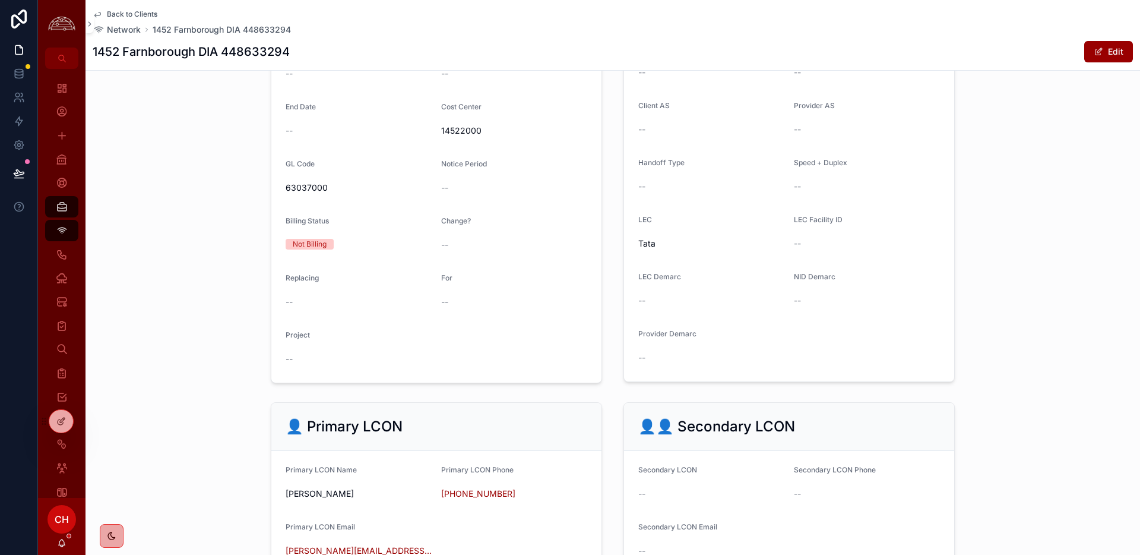
scroll to position [0, 0]
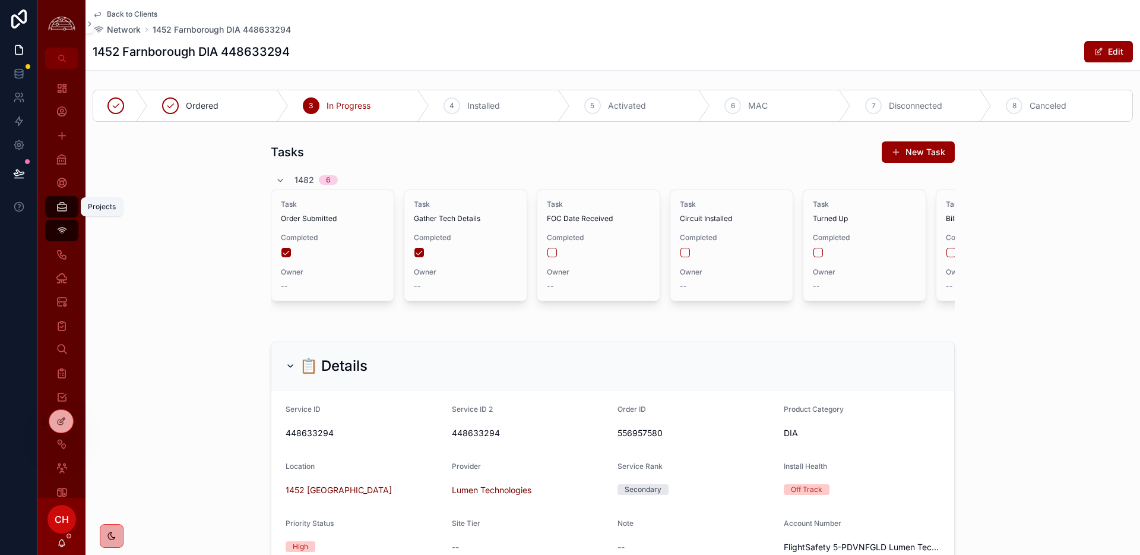
click at [65, 204] on icon "scrollable content" at bounding box center [62, 207] width 12 height 12
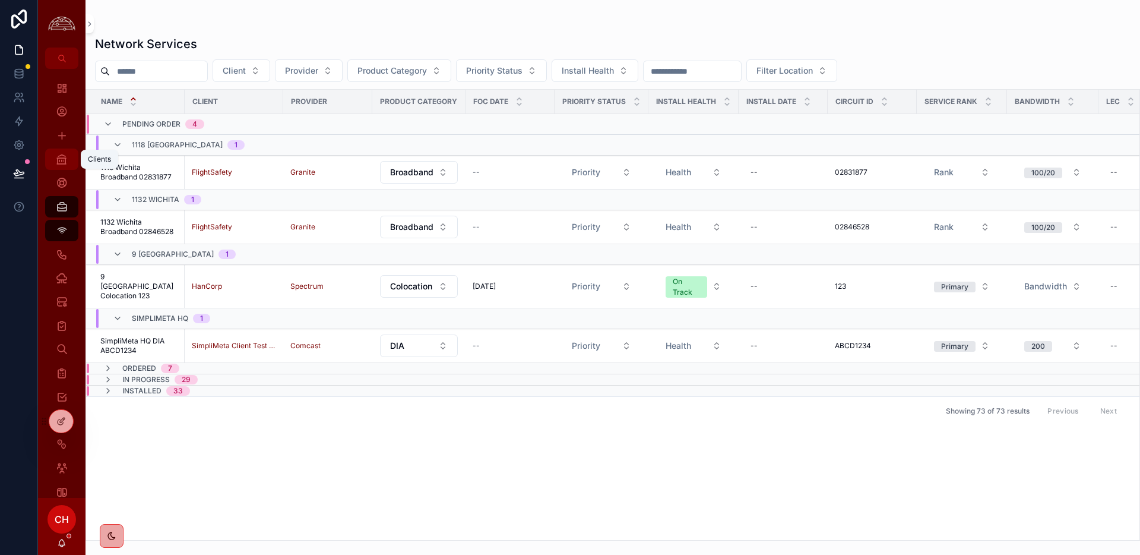
click at [65, 166] on div "Clients" at bounding box center [61, 159] width 19 height 19
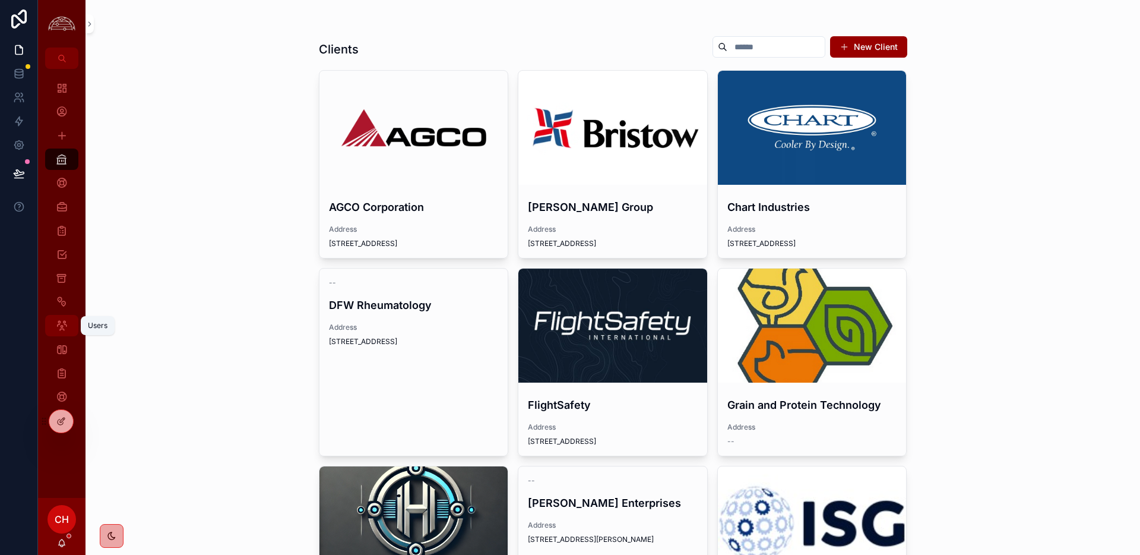
click at [68, 321] on div "Users" at bounding box center [61, 325] width 19 height 19
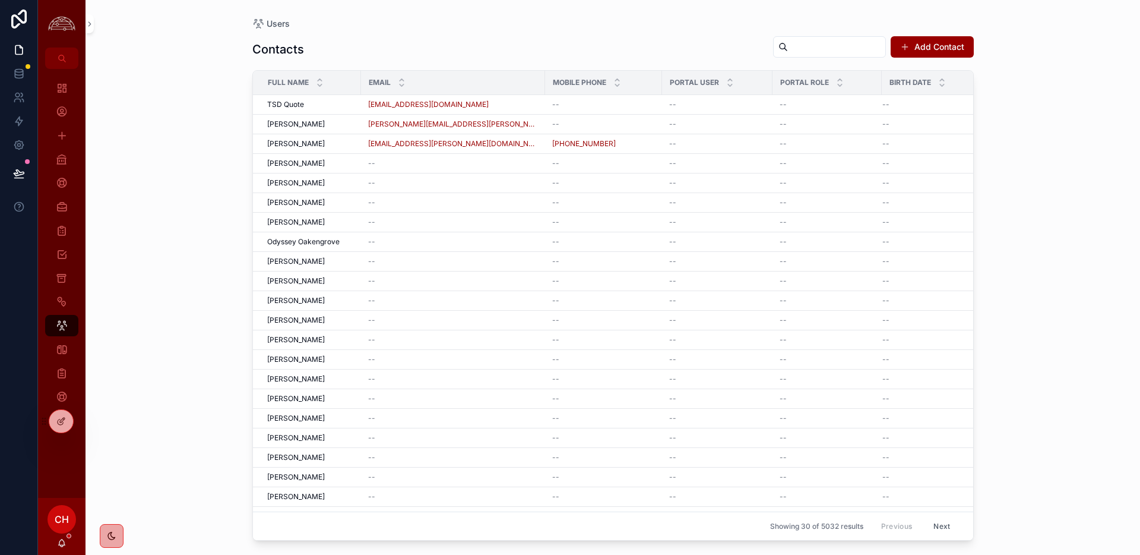
click at [827, 44] on input "scrollable content" at bounding box center [836, 47] width 97 height 17
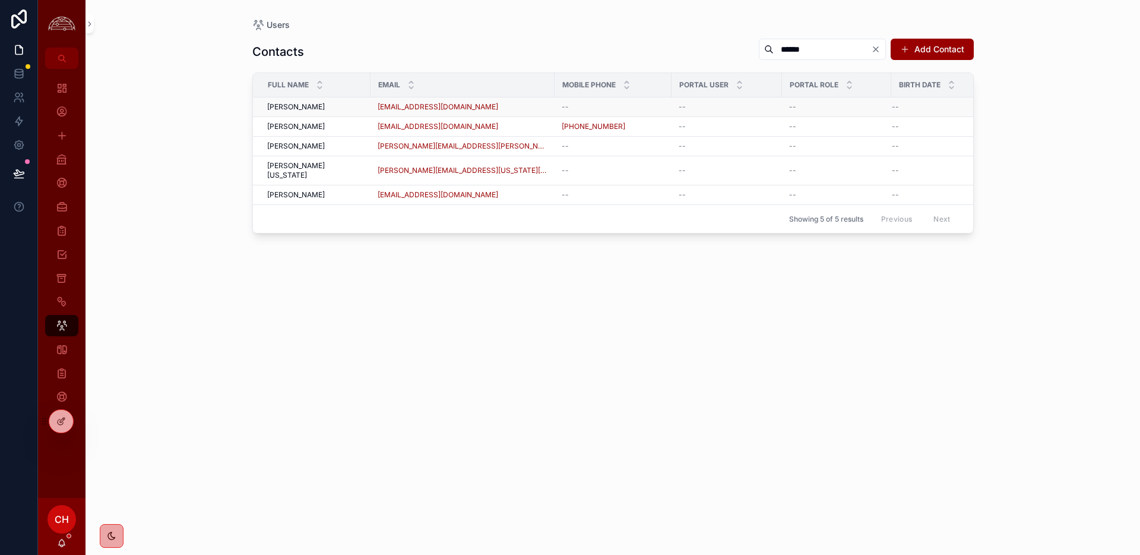
type input "******"
click at [299, 105] on span "[PERSON_NAME]" at bounding box center [296, 107] width 58 height 10
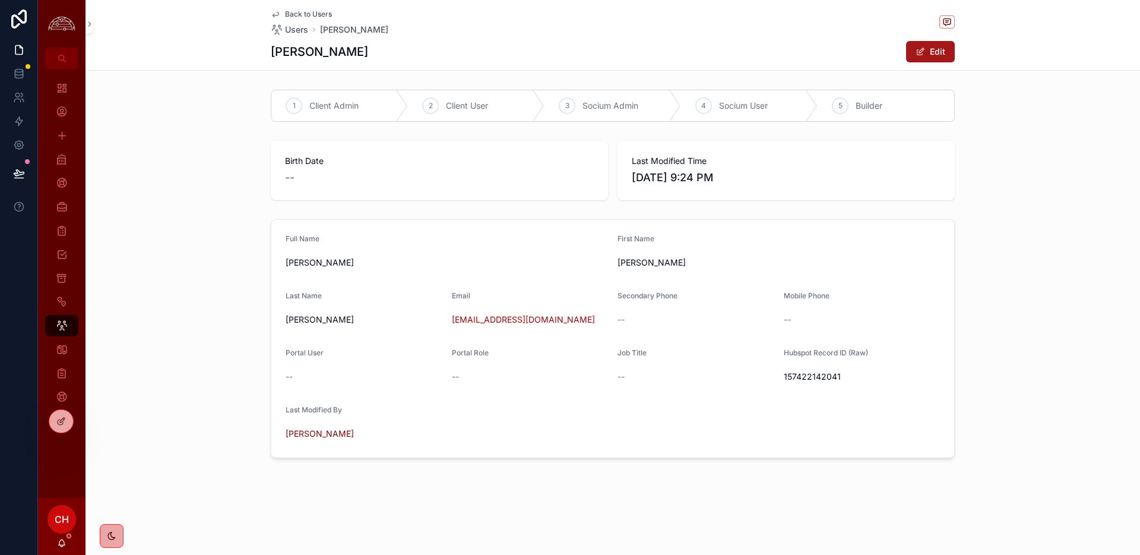
click at [922, 42] on button "Edit" at bounding box center [930, 51] width 49 height 21
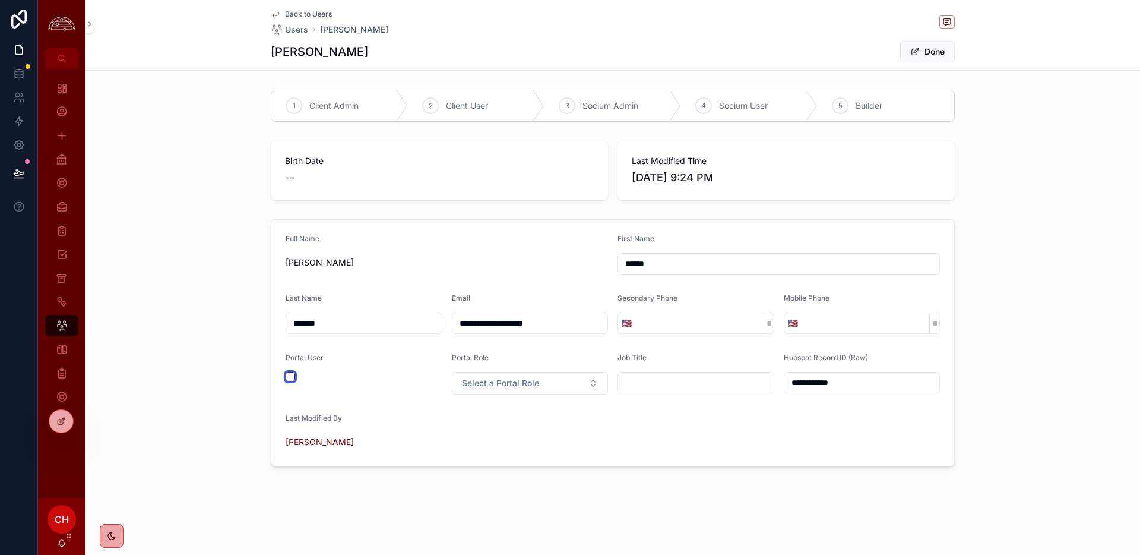
click at [293, 380] on button "scrollable content" at bounding box center [291, 377] width 10 height 10
click at [558, 390] on button "Select a Portal Role" at bounding box center [530, 383] width 157 height 23
click at [507, 487] on div "Socium User" at bounding box center [488, 484] width 43 height 11
click at [665, 433] on form "**********" at bounding box center [612, 343] width 683 height 246
click at [953, 50] on button "Done" at bounding box center [927, 51] width 55 height 21
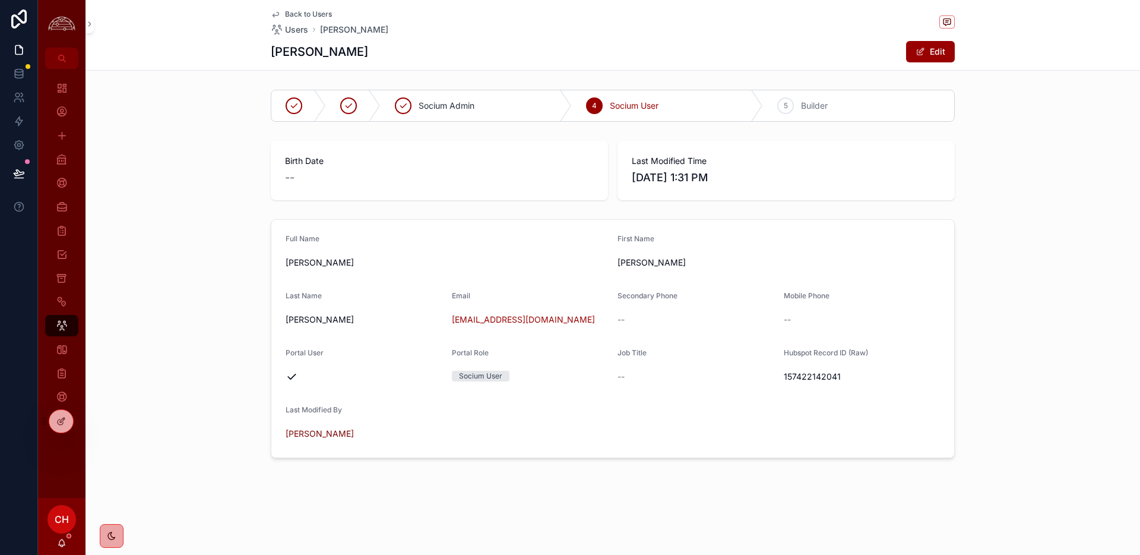
click at [319, 15] on span "Back to Users" at bounding box center [308, 15] width 47 height 10
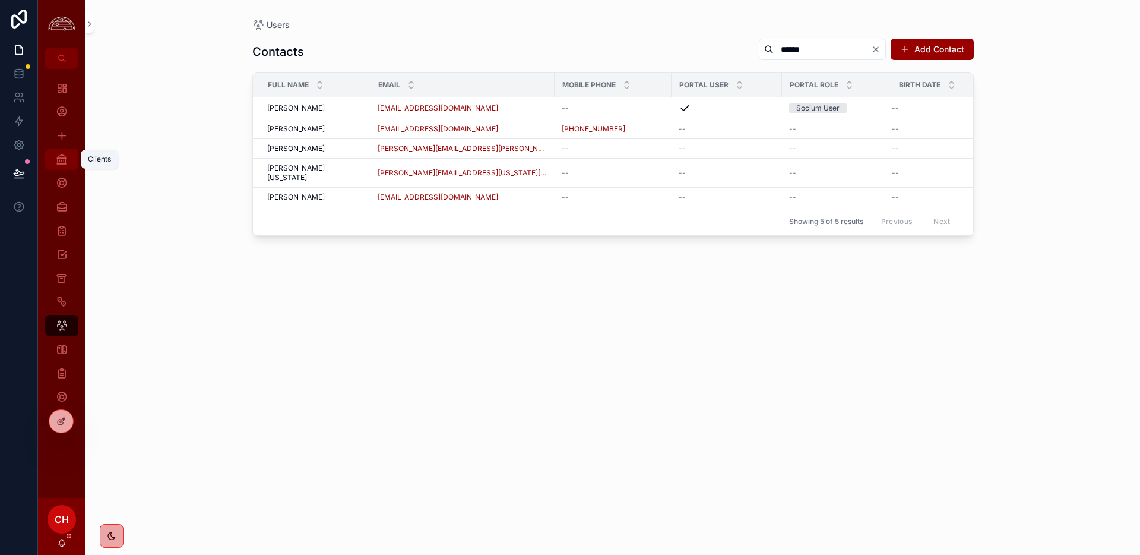
click at [72, 156] on link "Clients" at bounding box center [61, 158] width 33 height 21
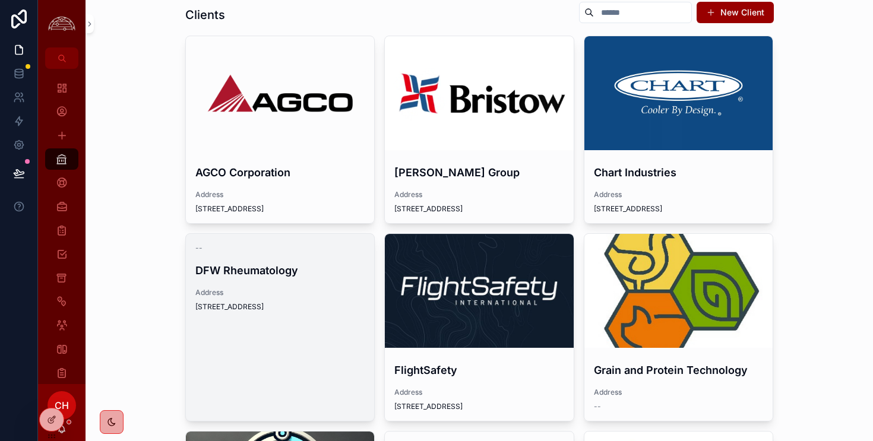
scroll to position [34, 0]
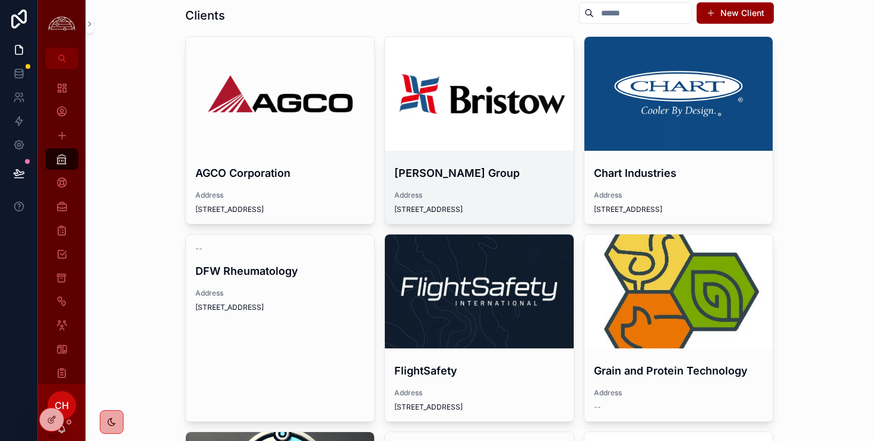
click at [450, 140] on div "scrollable content" at bounding box center [479, 94] width 189 height 114
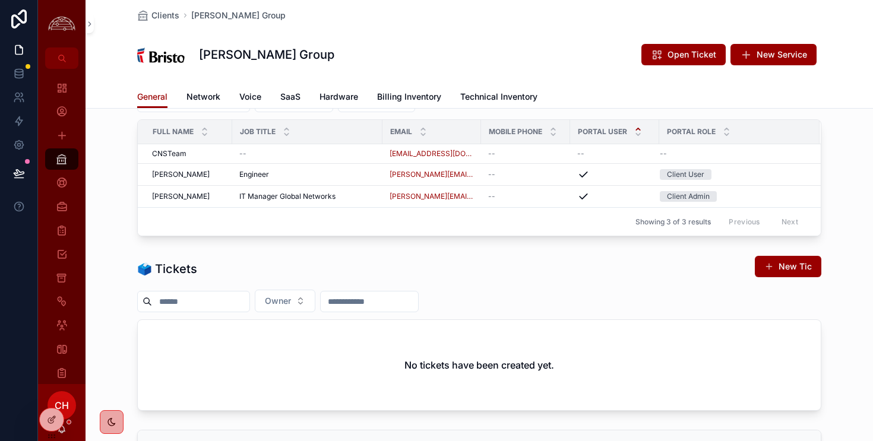
scroll to position [414, 0]
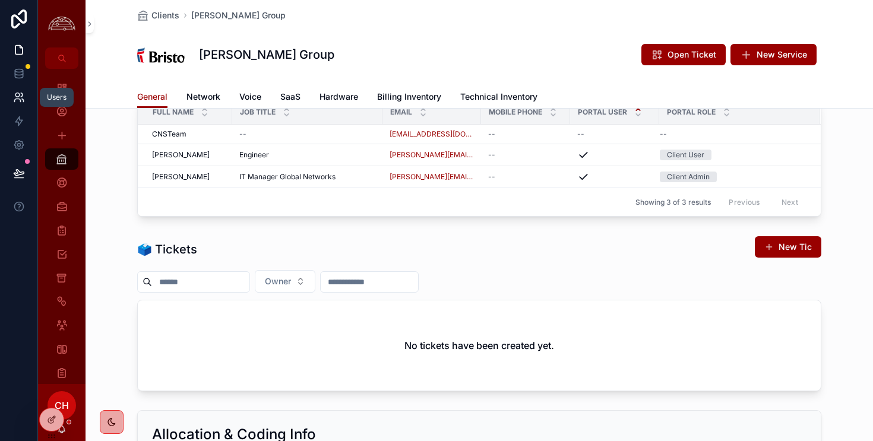
click at [23, 104] on link at bounding box center [18, 98] width 37 height 24
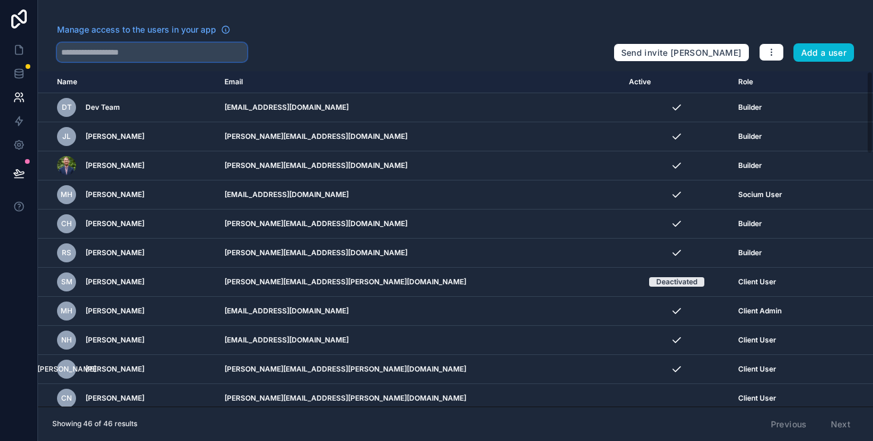
click at [105, 61] on input "text" at bounding box center [152, 52] width 190 height 19
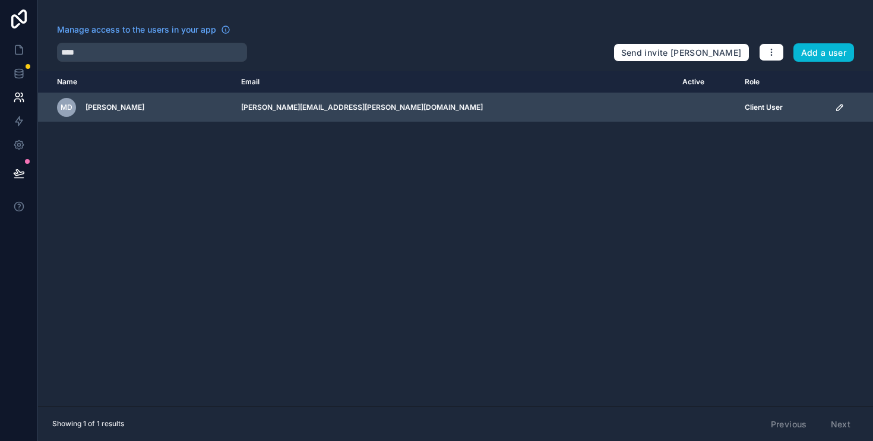
click at [837, 110] on icon "scrollable content" at bounding box center [840, 108] width 6 height 6
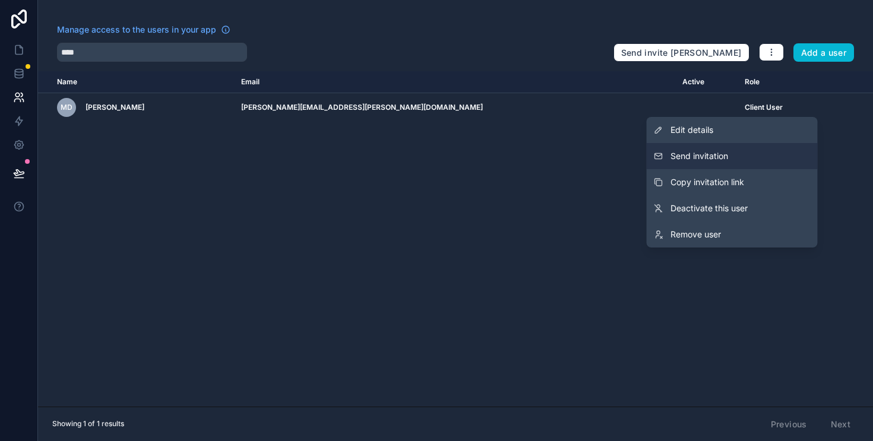
click at [726, 163] on button "Send invitation" at bounding box center [732, 156] width 171 height 26
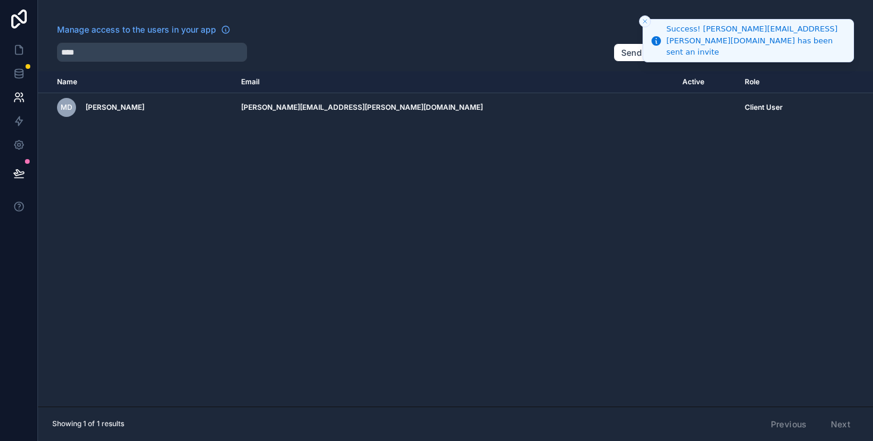
click at [645, 21] on icon "Close toast" at bounding box center [644, 21] width 7 height 7
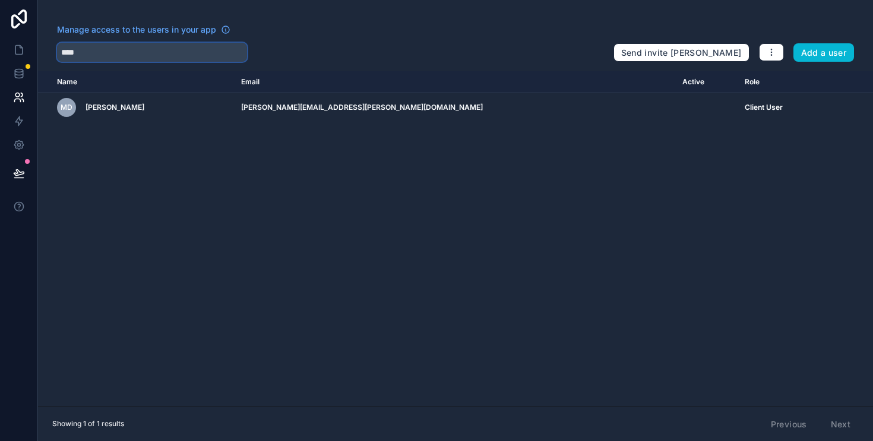
click at [209, 58] on input "****" at bounding box center [152, 52] width 190 height 19
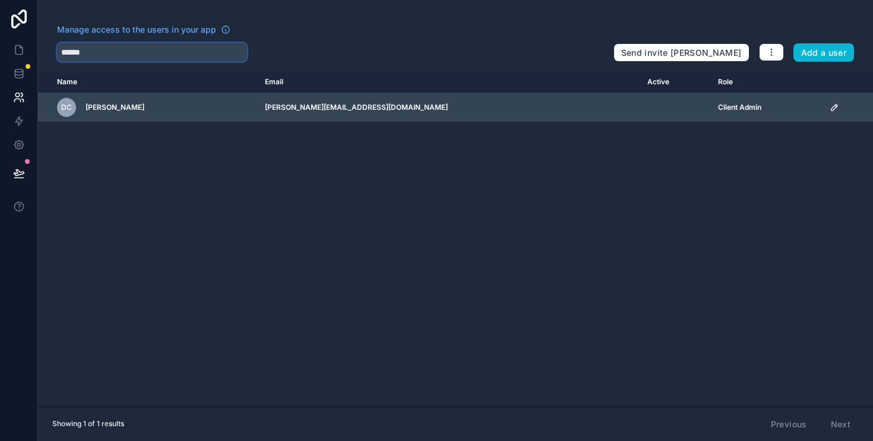
type input "******"
click at [830, 111] on icon "scrollable content" at bounding box center [835, 108] width 10 height 10
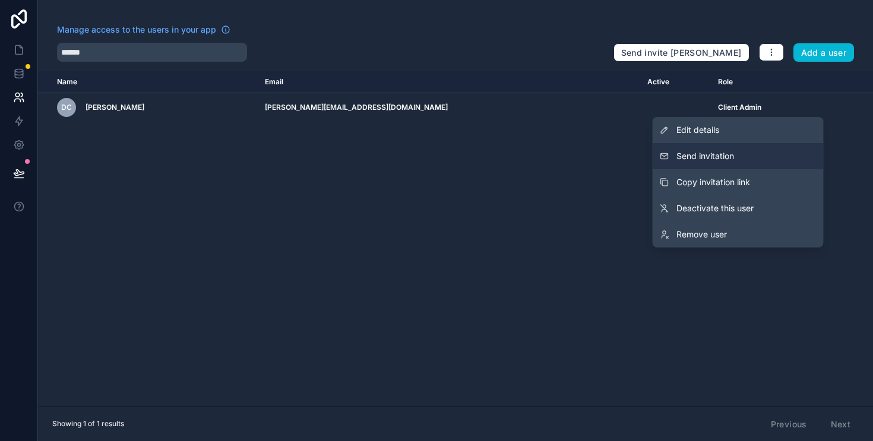
click at [755, 163] on button "Send invitation" at bounding box center [738, 156] width 171 height 26
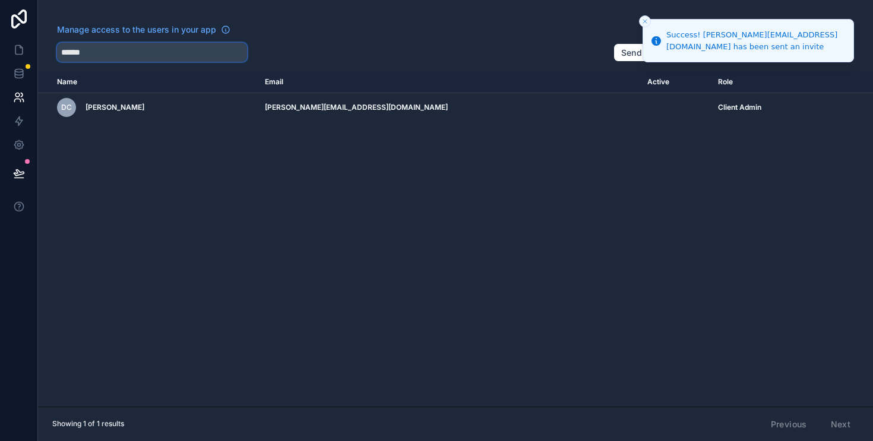
click at [238, 61] on input "******" at bounding box center [152, 52] width 190 height 19
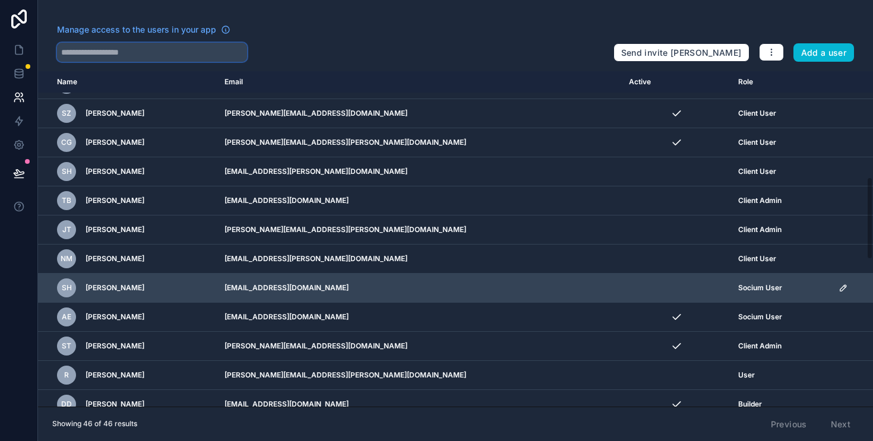
scroll to position [432, 0]
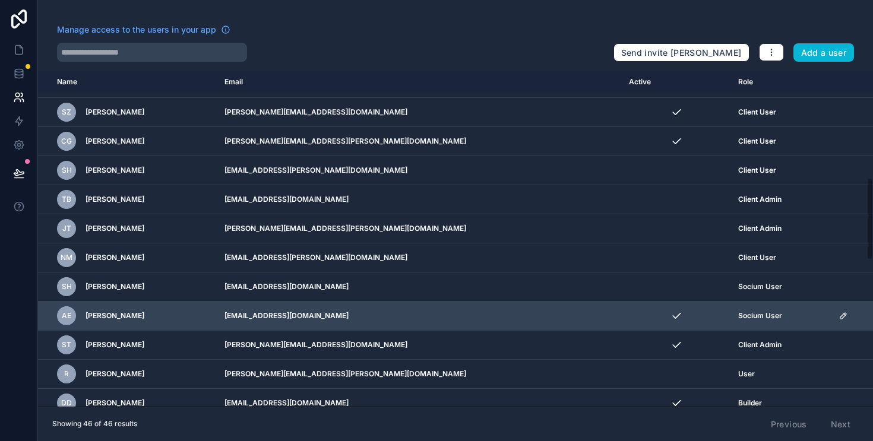
click at [838, 319] on icon "scrollable content" at bounding box center [843, 316] width 10 height 10
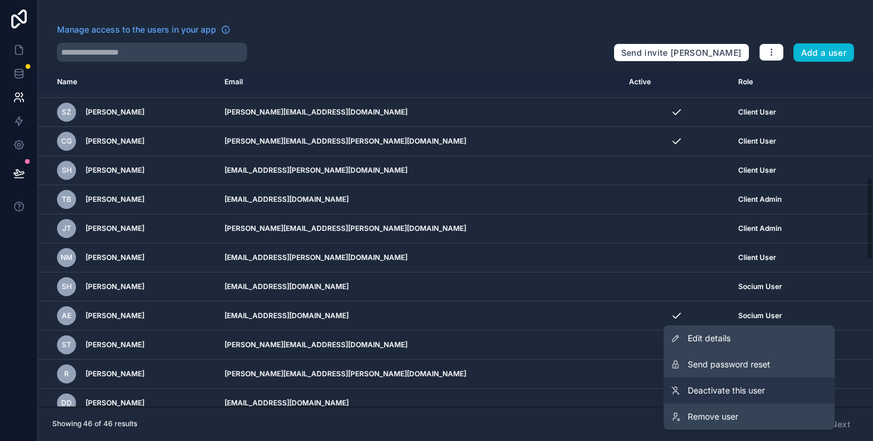
click at [766, 388] on link "Deactivate this user" at bounding box center [749, 391] width 171 height 26
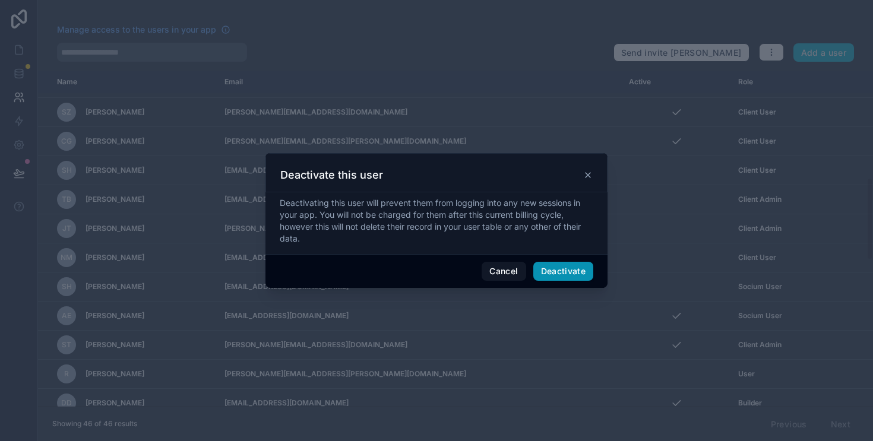
click at [581, 276] on button "Deactivate" at bounding box center [563, 271] width 61 height 19
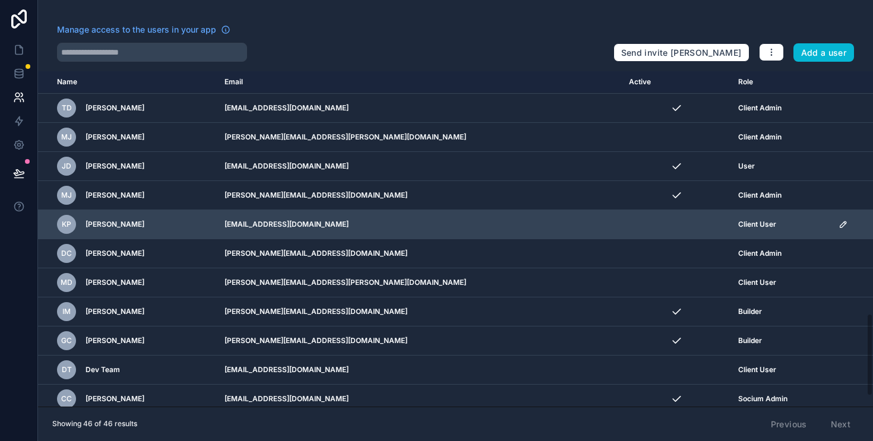
scroll to position [980, 0]
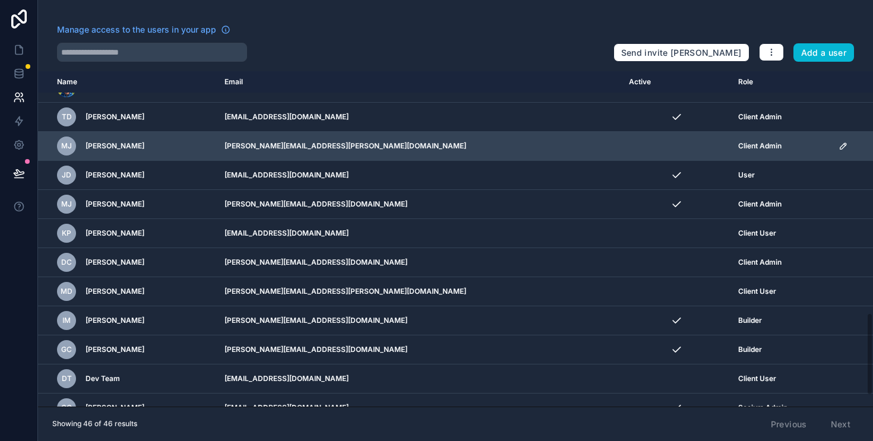
click at [210, 147] on div "[PERSON_NAME]" at bounding box center [133, 146] width 153 height 19
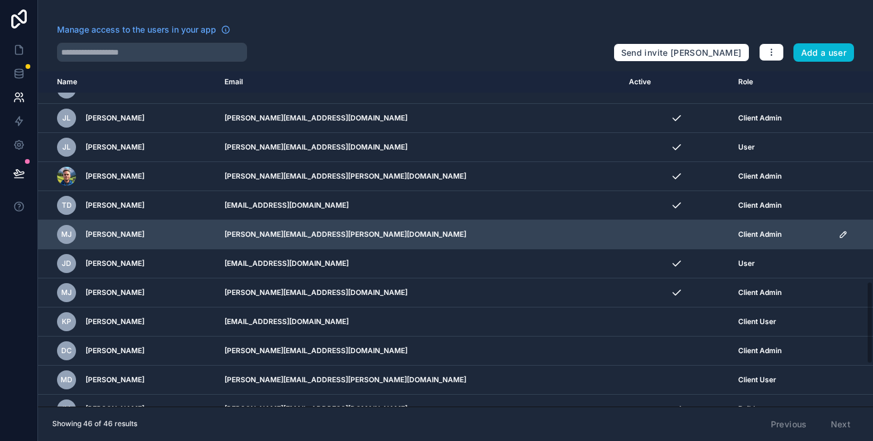
scroll to position [792, 0]
